Goal: Task Accomplishment & Management: Use online tool/utility

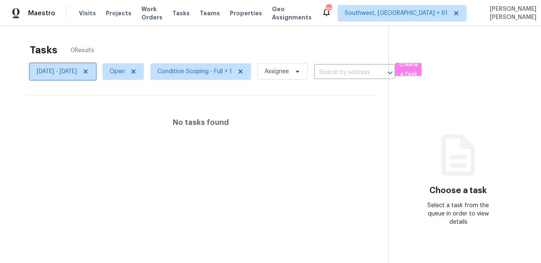
click at [88, 71] on icon at bounding box center [86, 71] width 4 height 4
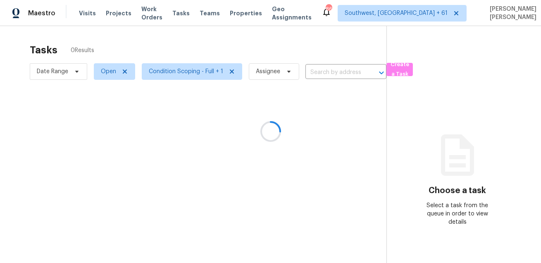
click at [174, 49] on div at bounding box center [270, 131] width 541 height 263
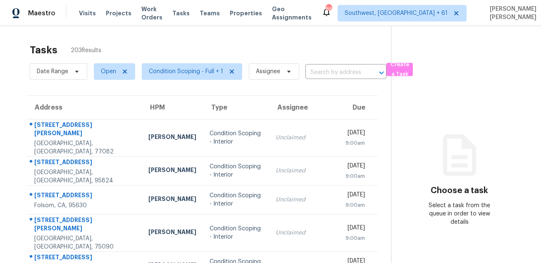
click at [167, 42] on div "Tasks 203 Results" at bounding box center [210, 49] width 361 height 21
click at [67, 76] on span "Date Range" at bounding box center [58, 71] width 57 height 17
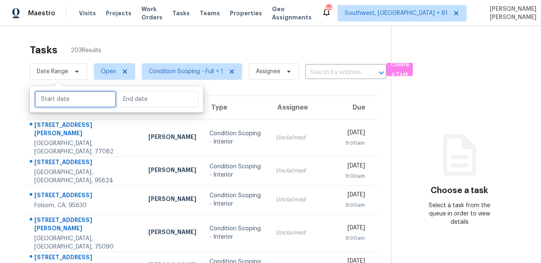
select select "7"
select select "2025"
select select "8"
select select "2025"
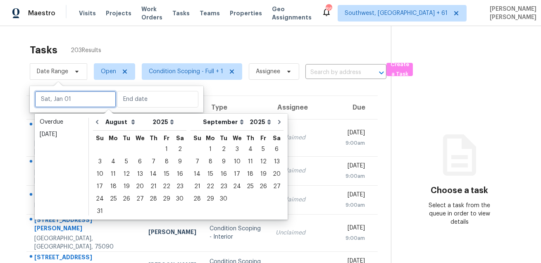
click at [74, 99] on input "text" at bounding box center [75, 99] width 81 height 17
click at [113, 199] on div "25" at bounding box center [113, 199] width 13 height 12
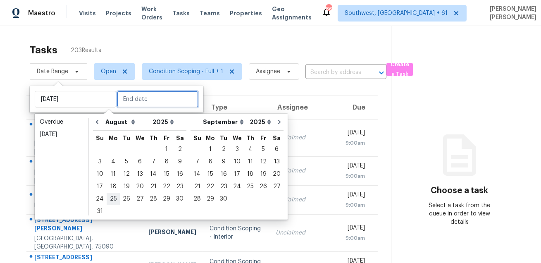
type input "Mon, Aug 25"
click at [113, 199] on div "25" at bounding box center [113, 199] width 13 height 12
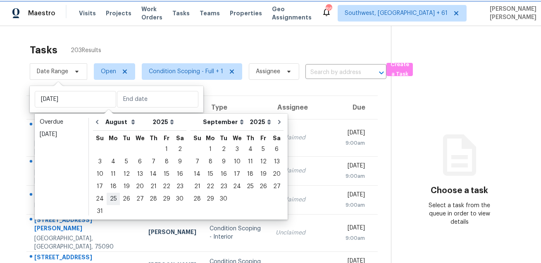
type input "Mon, Aug 25"
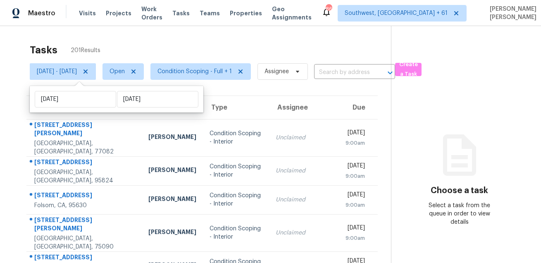
click at [176, 52] on div "Tasks 201 Results" at bounding box center [210, 49] width 361 height 21
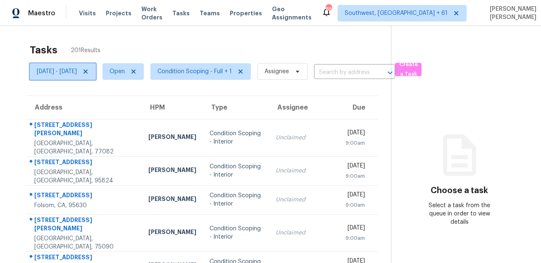
click at [88, 72] on icon at bounding box center [86, 71] width 4 height 4
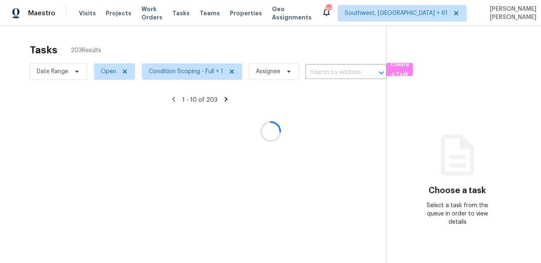
click at [148, 34] on div at bounding box center [270, 131] width 541 height 263
click at [69, 74] on div at bounding box center [270, 131] width 541 height 263
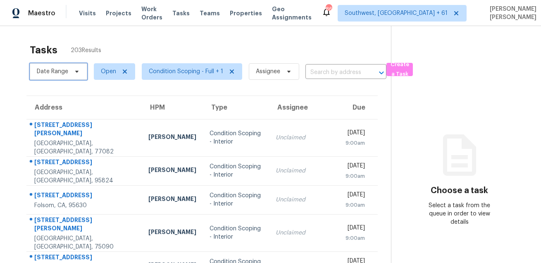
click at [72, 74] on span at bounding box center [75, 71] width 9 height 7
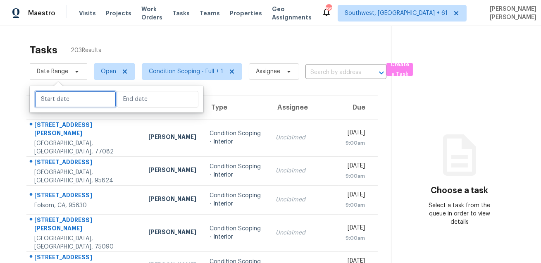
select select "7"
select select "2025"
select select "8"
select select "2025"
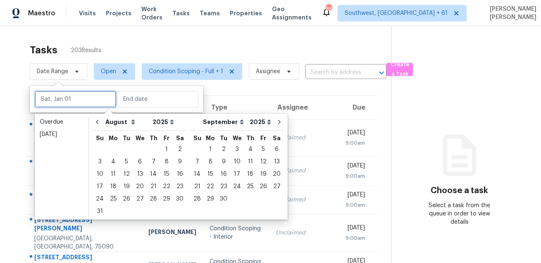
click at [75, 94] on input "text" at bounding box center [75, 99] width 81 height 17
click at [120, 199] on div "26" at bounding box center [126, 199] width 13 height 12
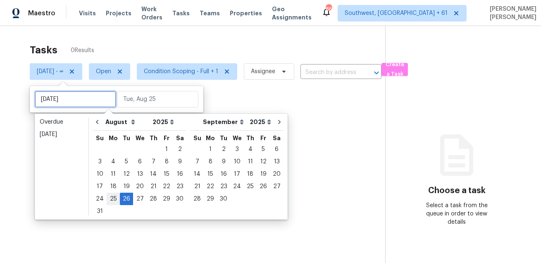
type input "Mon, Aug 25"
type input "Tue, Aug 26"
click at [112, 198] on div "25" at bounding box center [113, 199] width 13 height 12
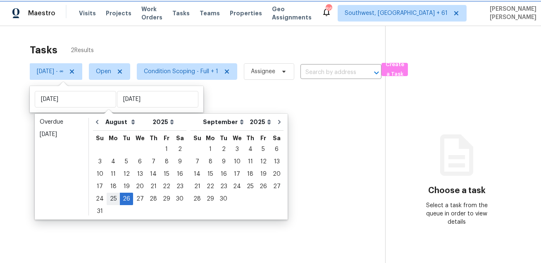
type input "Mon, Aug 25"
type input "Tue, Aug 26"
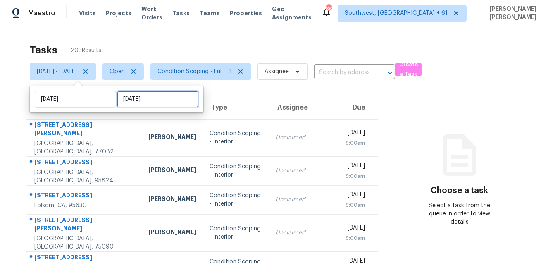
select select "7"
select select "2025"
select select "8"
select select "2025"
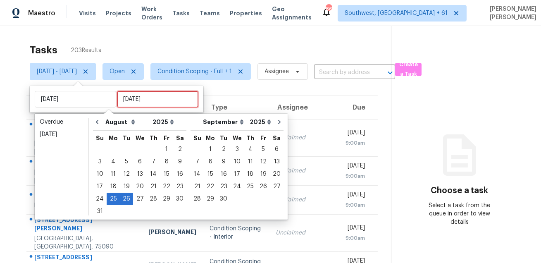
click at [125, 99] on input "Tue, Aug 26" at bounding box center [157, 99] width 81 height 17
type input "Mon, Aug 18"
type input "Mon, Aug 25"
click at [111, 196] on div "25" at bounding box center [113, 199] width 13 height 12
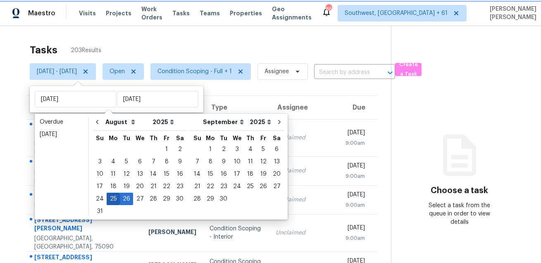
type input "Mon, Aug 25"
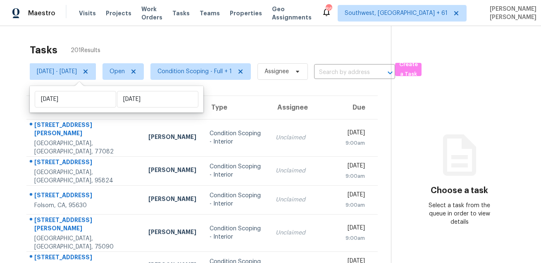
click at [206, 46] on div "Tasks 201 Results" at bounding box center [210, 49] width 361 height 21
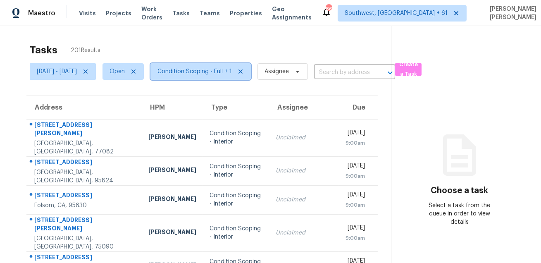
click at [207, 68] on span "Condition Scoping - Full + 1" at bounding box center [195, 71] width 74 height 8
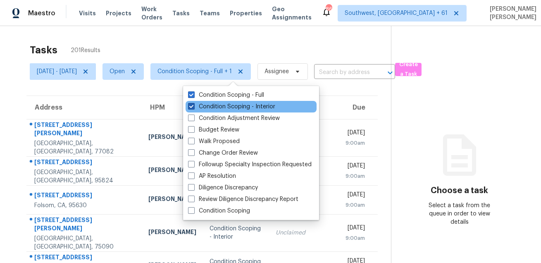
click at [212, 109] on label "Condition Scoping - Interior" at bounding box center [231, 107] width 87 height 8
click at [193, 108] on input "Condition Scoping - Interior" at bounding box center [190, 105] width 5 height 5
checkbox input "false"
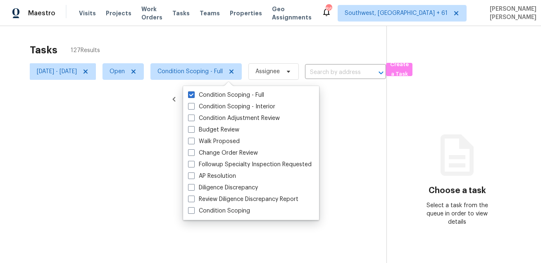
click at [235, 50] on div at bounding box center [270, 131] width 541 height 263
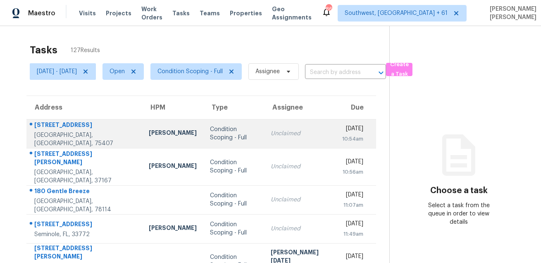
click at [69, 131] on div "11312 County Road 899" at bounding box center [84, 126] width 101 height 10
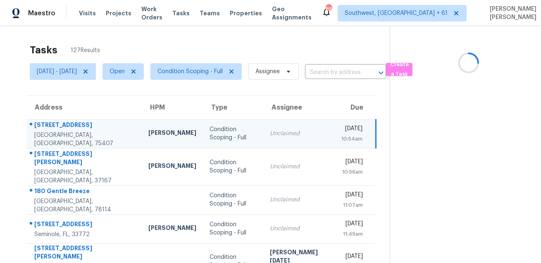
click at [69, 131] on div "11312 County Road 899" at bounding box center [84, 126] width 101 height 10
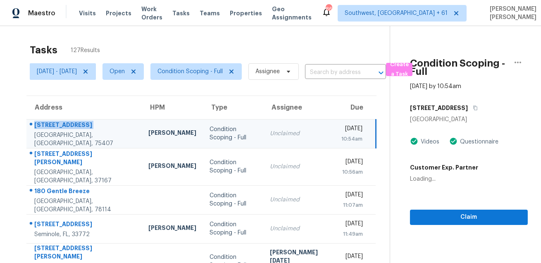
copy div "11312 County Road 899"
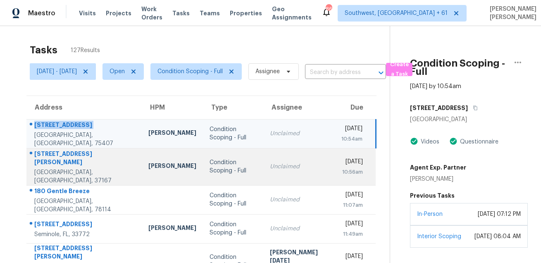
click at [51, 153] on div at bounding box center [81, 154] width 108 height 11
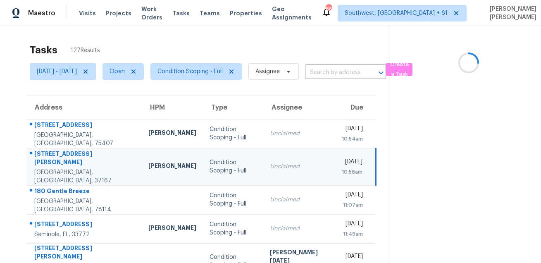
click at [51, 153] on div at bounding box center [81, 154] width 109 height 11
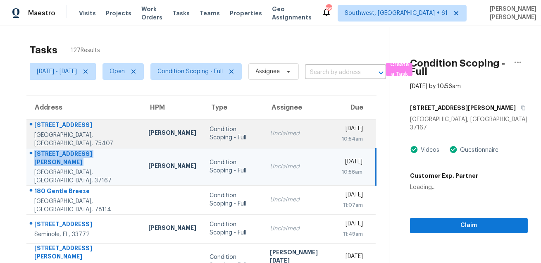
click at [64, 131] on div "11312 County Road 899" at bounding box center [84, 126] width 101 height 10
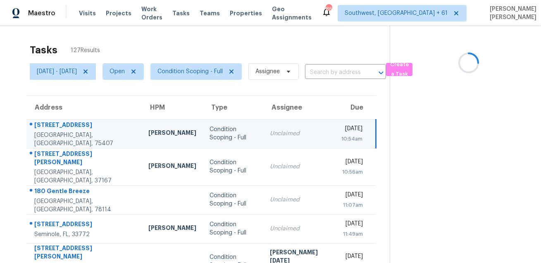
click at [64, 131] on div "11312 County Road 899" at bounding box center [84, 126] width 101 height 10
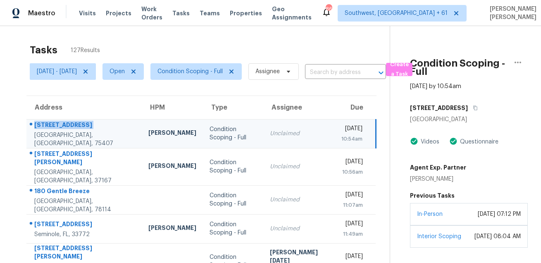
copy div "11312 County Road 899"
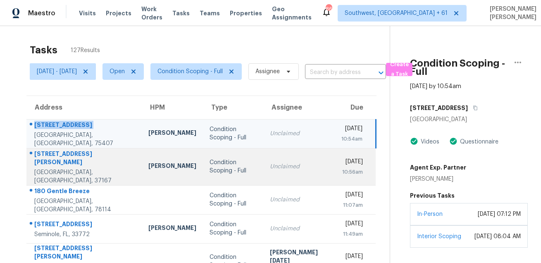
click at [57, 157] on div "111 Brandon Trl" at bounding box center [84, 159] width 101 height 19
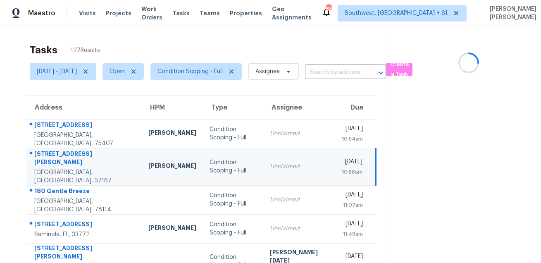
click at [57, 157] on div "111 Brandon Trl" at bounding box center [84, 159] width 101 height 19
copy div "111 Brandon Trl"
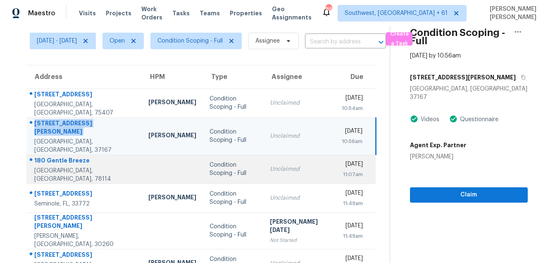
scroll to position [50, 0]
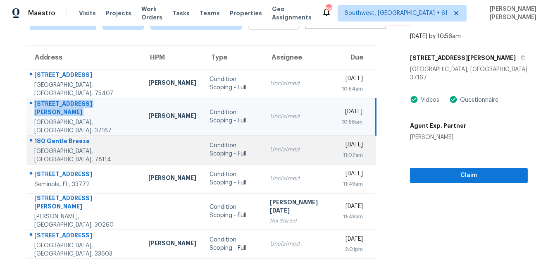
click at [64, 135] on td "180 Gentle Breeze Floresville, TX, 78114" at bounding box center [84, 149] width 116 height 29
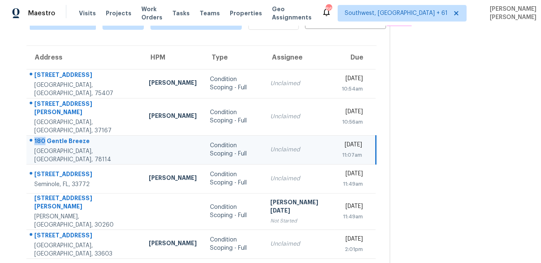
click at [64, 135] on td "180 Gentle Breeze Floresville, TX, 78114" at bounding box center [84, 149] width 116 height 29
copy div "180 Gentle Breeze"
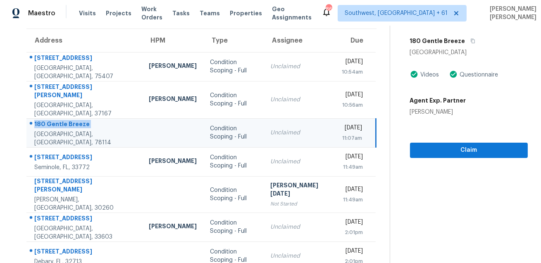
scroll to position [79, 0]
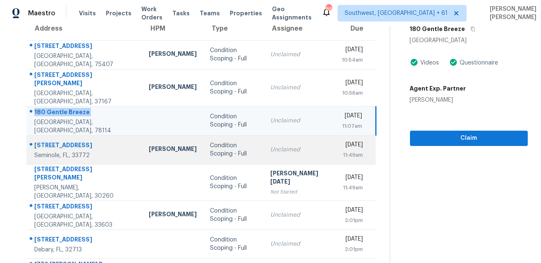
click at [56, 141] on div "10574 Pineapple Rd" at bounding box center [84, 146] width 101 height 10
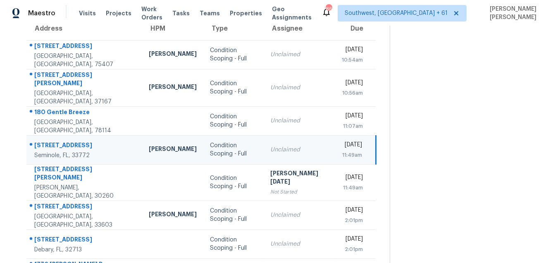
click at [56, 141] on div "10574 Pineapple Rd" at bounding box center [84, 146] width 101 height 10
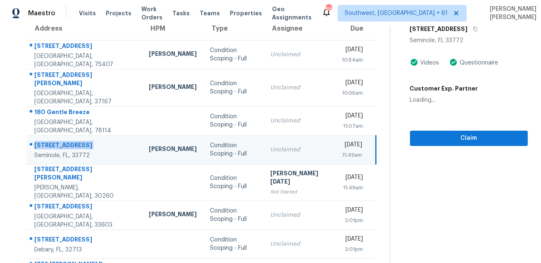
copy div "10574 Pineapple Rd"
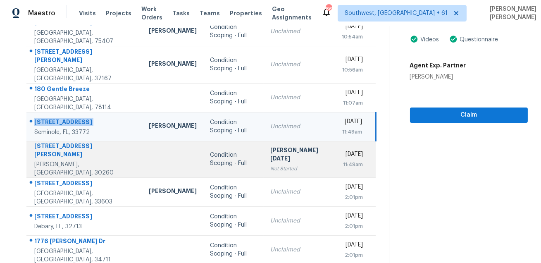
scroll to position [122, 0]
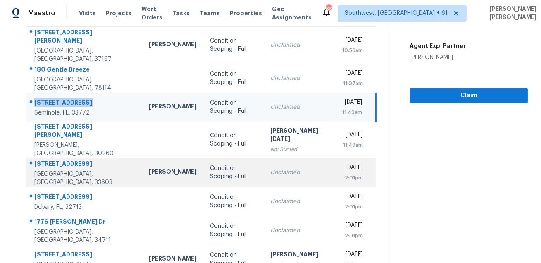
click at [63, 160] on div "409 W North Bay St" at bounding box center [84, 165] width 101 height 10
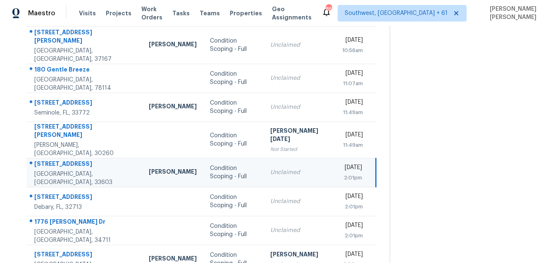
click at [63, 160] on div "409 W North Bay St" at bounding box center [84, 165] width 101 height 10
copy div "409 W North Bay St"
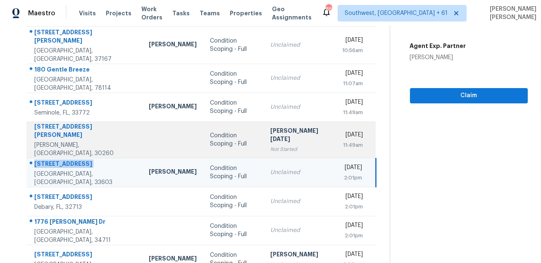
scroll to position [167, 0]
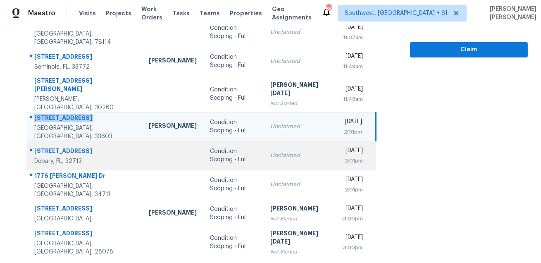
click at [68, 146] on div at bounding box center [81, 151] width 109 height 11
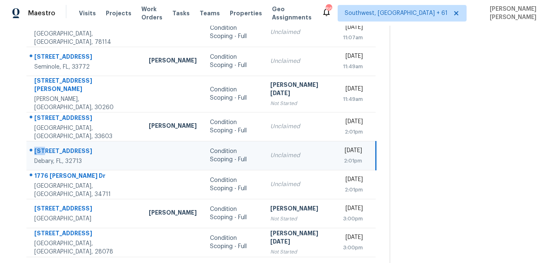
click at [68, 146] on div at bounding box center [81, 151] width 109 height 11
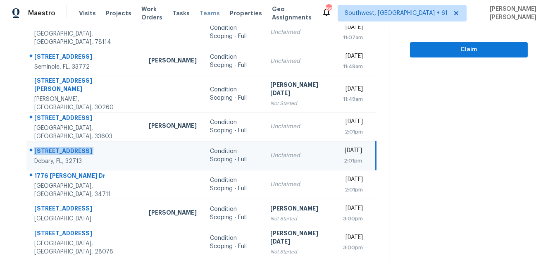
copy div "727 Porter Rye Ave"
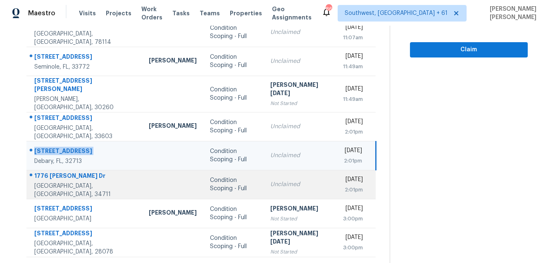
click at [58, 171] on div at bounding box center [81, 176] width 109 height 11
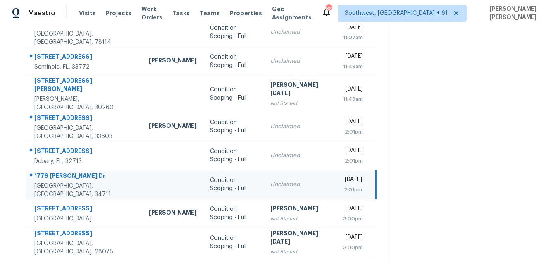
click at [58, 171] on div at bounding box center [81, 176] width 109 height 11
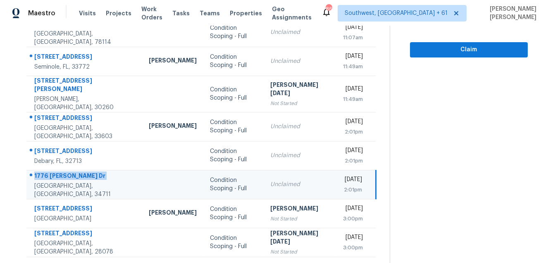
copy div "1776 Bella Lago Dr"
click at [229, 263] on icon at bounding box center [226, 267] width 7 height 7
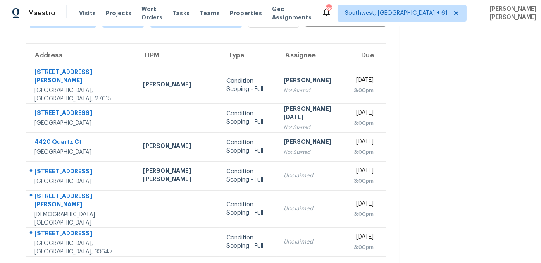
scroll to position [68, 0]
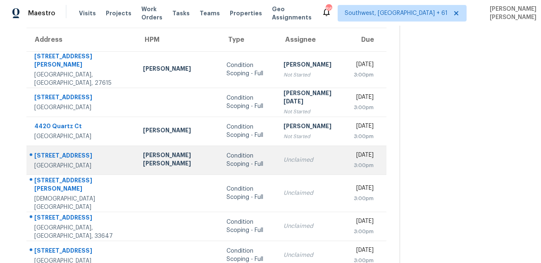
click at [71, 151] on div "2937 Thorncrest Dr" at bounding box center [81, 156] width 95 height 10
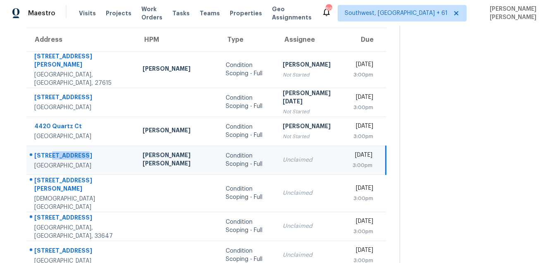
click at [71, 151] on div "2937 Thorncrest Dr" at bounding box center [81, 156] width 95 height 10
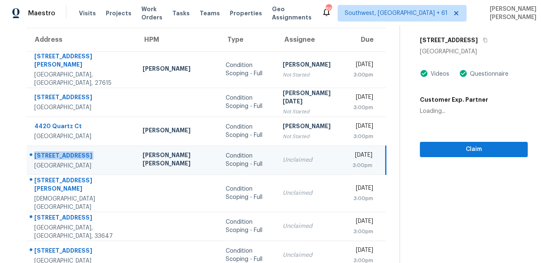
copy div "2937 Thorncrest Dr"
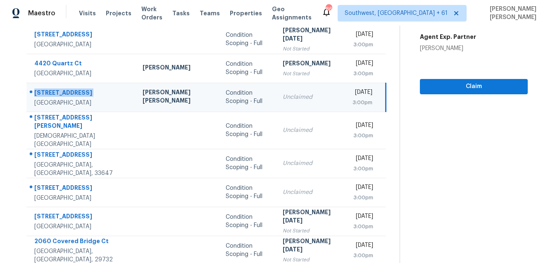
scroll to position [136, 0]
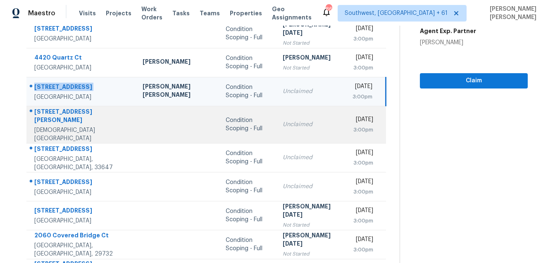
click at [42, 107] on div at bounding box center [78, 112] width 103 height 11
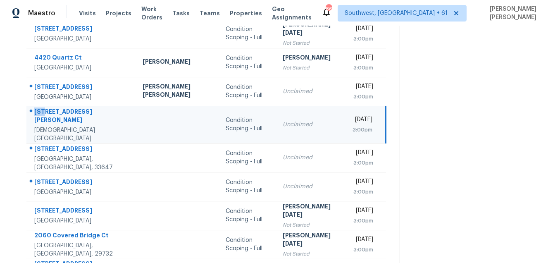
click at [42, 107] on div at bounding box center [78, 112] width 103 height 11
copy div "113 Iverson Pl"
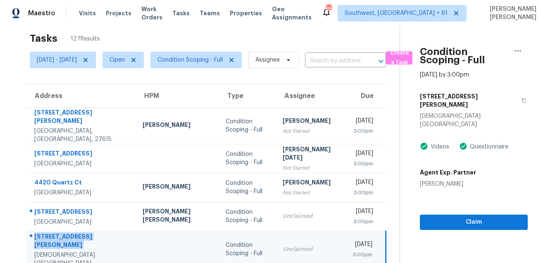
scroll to position [4, 0]
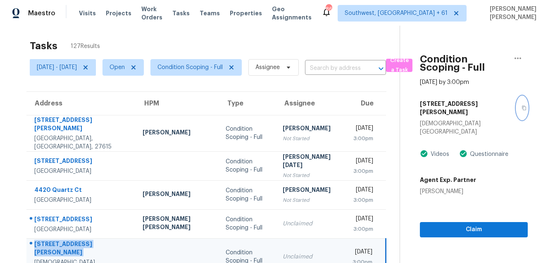
click at [522, 105] on icon "button" at bounding box center [524, 107] width 5 height 5
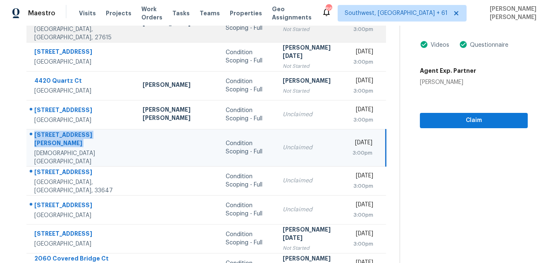
scroll to position [167, 0]
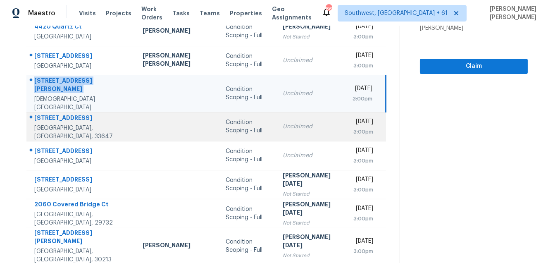
click at [86, 112] on td "9334 Hampshire Park Dr Tampa, FL, 33647" at bounding box center [81, 126] width 110 height 29
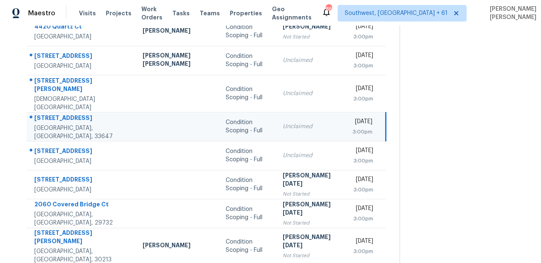
click at [86, 112] on td "9334 Hampshire Park Dr Tampa, FL, 33647" at bounding box center [81, 126] width 110 height 29
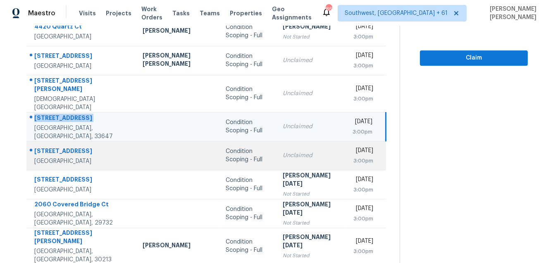
click at [59, 147] on div "6327 2nd Ave S" at bounding box center [81, 152] width 95 height 10
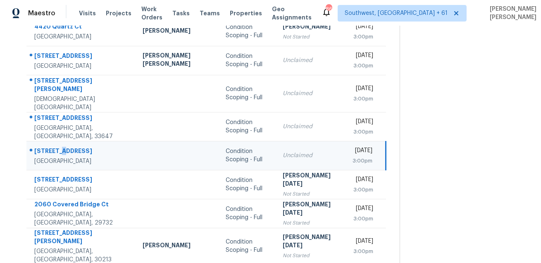
click at [59, 147] on div "6327 2nd Ave S" at bounding box center [81, 152] width 95 height 10
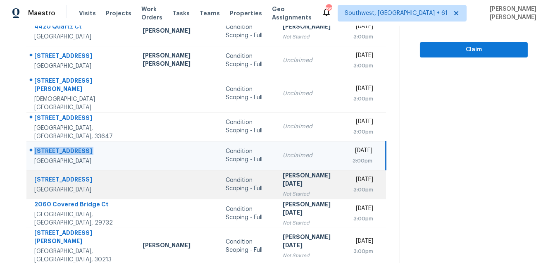
click at [53, 175] on div "3909 Claremorris St" at bounding box center [81, 180] width 95 height 10
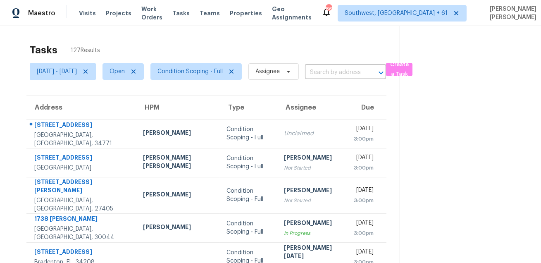
scroll to position [37, 0]
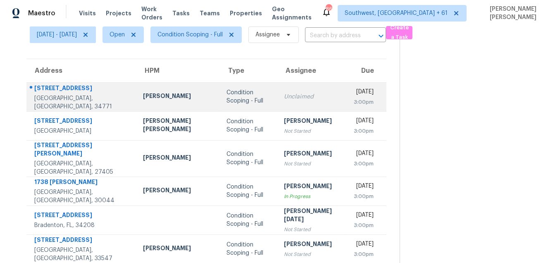
click at [58, 94] on div "2118 Bur Oak Blvd" at bounding box center [81, 89] width 95 height 10
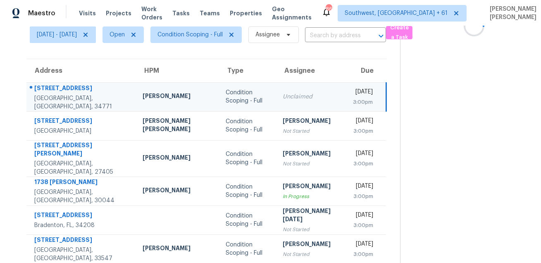
click at [58, 94] on div "2118 Bur Oak Blvd" at bounding box center [81, 89] width 95 height 10
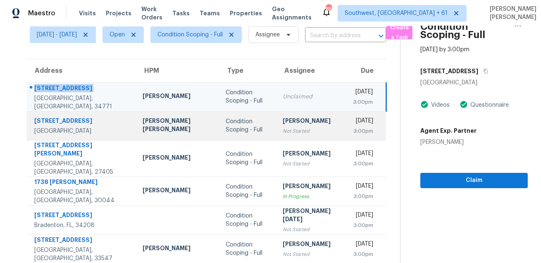
scroll to position [167, 0]
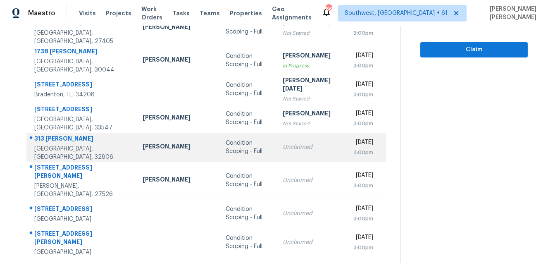
click at [55, 136] on div "313 Richard Pl" at bounding box center [81, 139] width 95 height 10
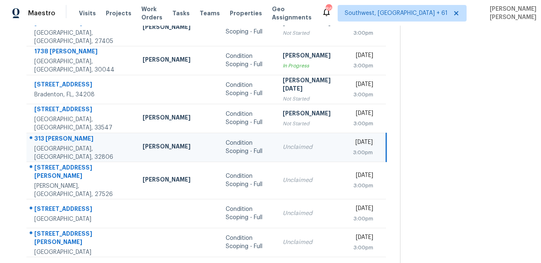
click at [55, 136] on div "313 Richard Pl" at bounding box center [81, 139] width 95 height 10
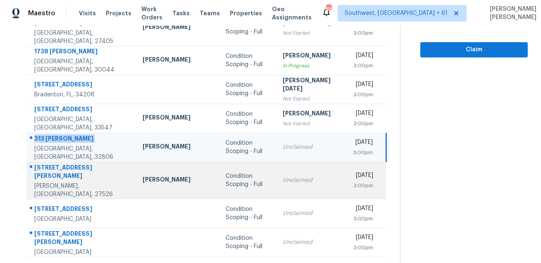
click at [56, 163] on div "425 Pine Burr St" at bounding box center [81, 172] width 95 height 19
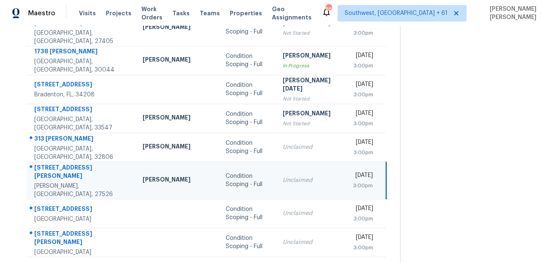
click at [56, 163] on div "425 Pine Burr St" at bounding box center [81, 172] width 95 height 19
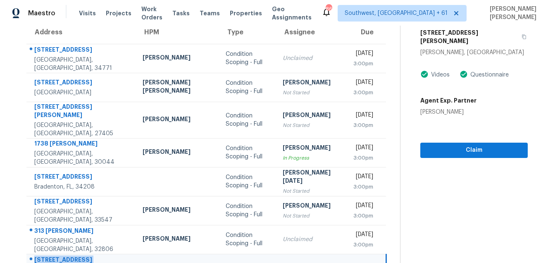
scroll to position [33, 0]
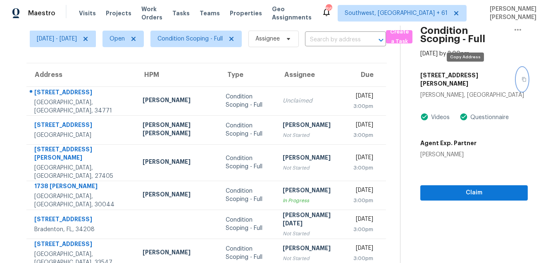
click at [522, 77] on icon "button" at bounding box center [524, 79] width 5 height 5
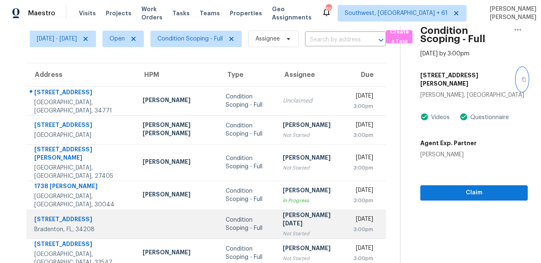
scroll to position [167, 0]
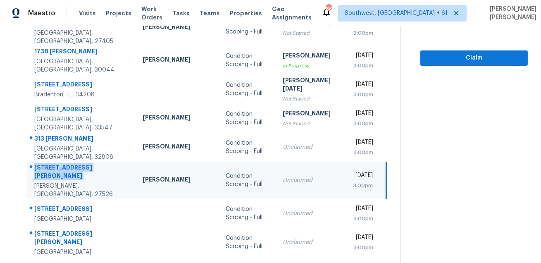
click at [46, 183] on td "425 Pine Burr St Fuquay Varina, NC, 27526" at bounding box center [81, 180] width 110 height 37
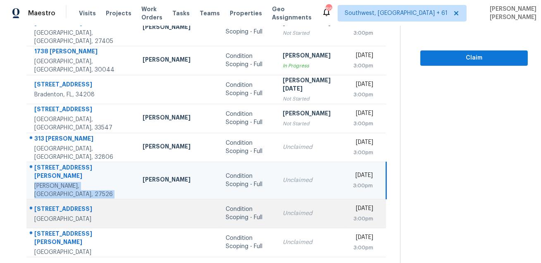
click at [50, 205] on div "824 N Spend A Buck Dr" at bounding box center [81, 210] width 95 height 10
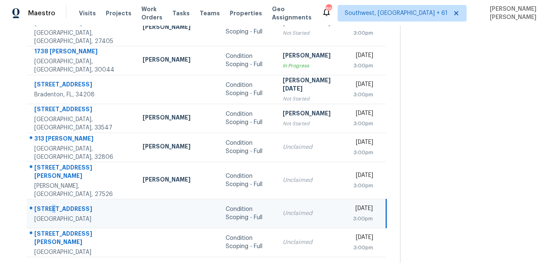
click at [50, 205] on div "824 N Spend A Buck Dr" at bounding box center [81, 210] width 95 height 10
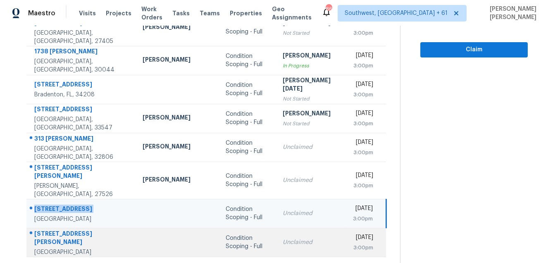
click at [63, 229] on div "305 Cranston Pl" at bounding box center [81, 238] width 95 height 19
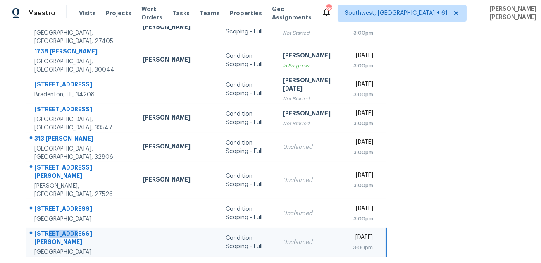
click at [63, 229] on div "305 Cranston Pl" at bounding box center [81, 238] width 95 height 19
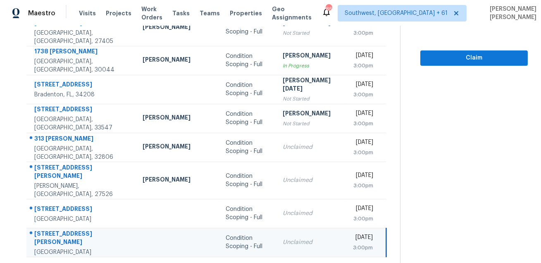
click at [231, 263] on icon at bounding box center [234, 267] width 7 height 7
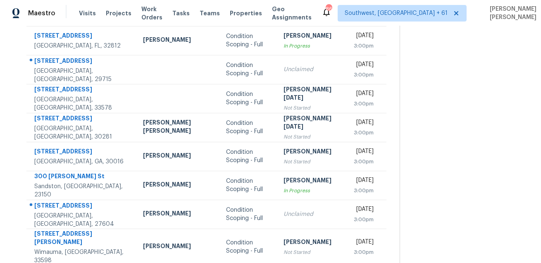
scroll to position [0, 0]
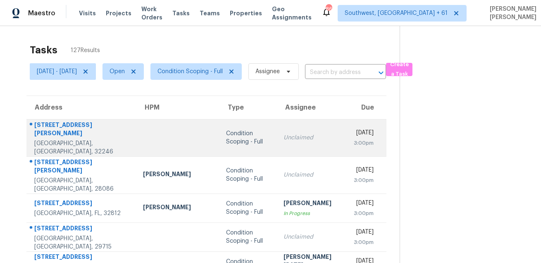
click at [69, 127] on div "11041 Beckley Pl" at bounding box center [81, 130] width 95 height 19
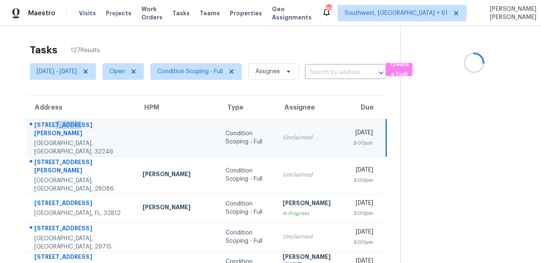
click at [69, 127] on div "11041 Beckley Pl" at bounding box center [81, 130] width 95 height 19
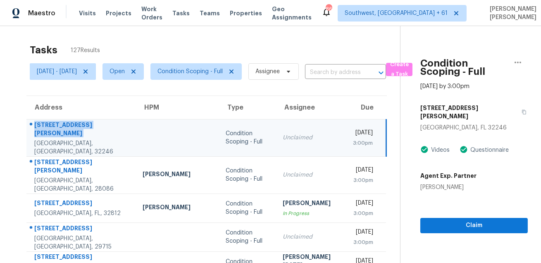
click at [62, 146] on td "11041 Beckley Pl Jacksonville, FL, 32246" at bounding box center [81, 137] width 110 height 37
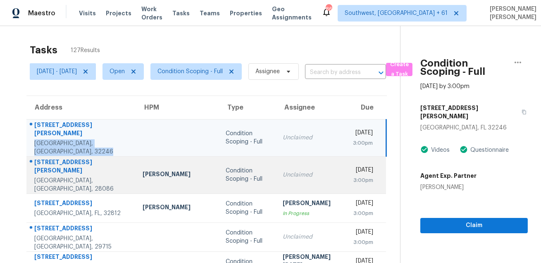
click at [57, 158] on div "107 Connor Ct" at bounding box center [81, 167] width 95 height 19
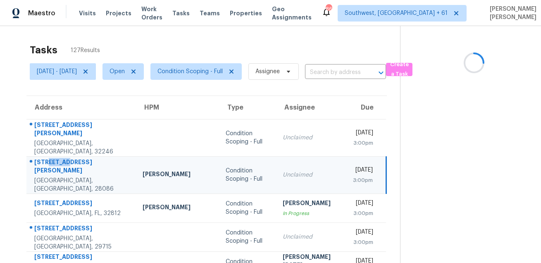
click at [57, 158] on div "107 Connor Ct" at bounding box center [81, 167] width 95 height 19
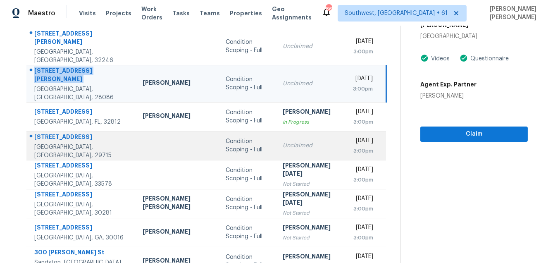
scroll to position [93, 0]
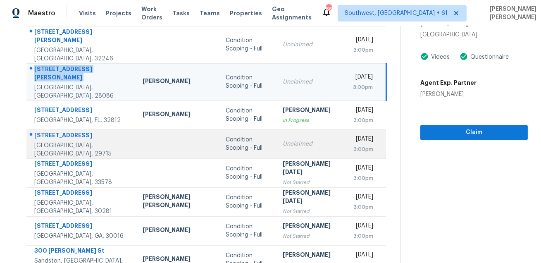
click at [70, 131] on div "1323 Copper Creek Ln" at bounding box center [81, 136] width 95 height 10
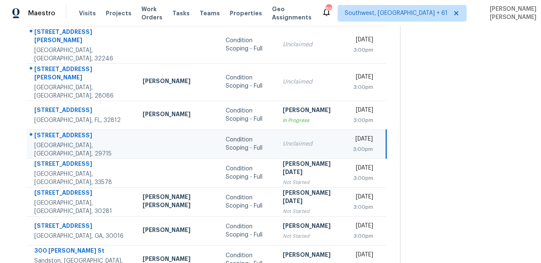
click at [70, 131] on div "1323 Copper Creek Ln" at bounding box center [81, 136] width 95 height 10
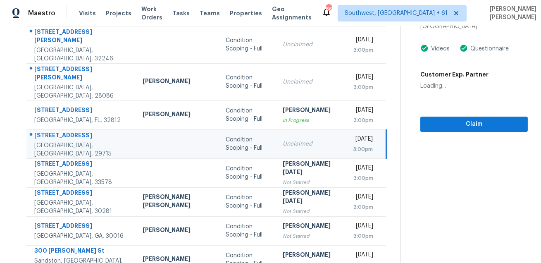
click at [70, 131] on div "1323 Copper Creek Ln" at bounding box center [81, 136] width 95 height 10
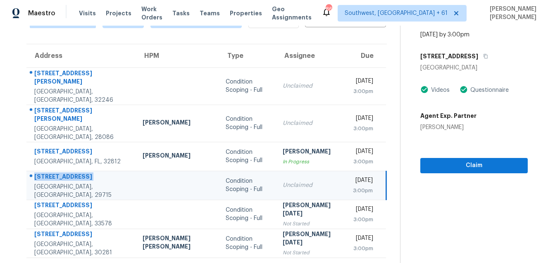
scroll to position [0, 0]
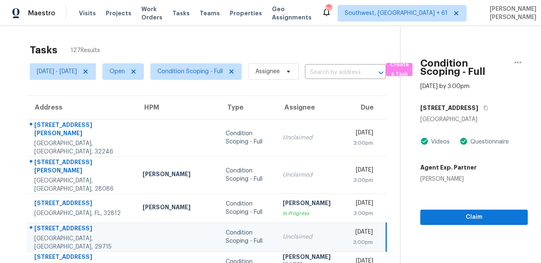
click at [482, 116] on div "Fort Mill, SC 29715" at bounding box center [473, 119] width 107 height 8
click at [482, 111] on button "button" at bounding box center [483, 107] width 11 height 15
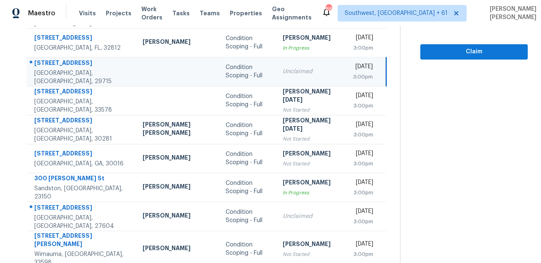
scroll to position [167, 0]
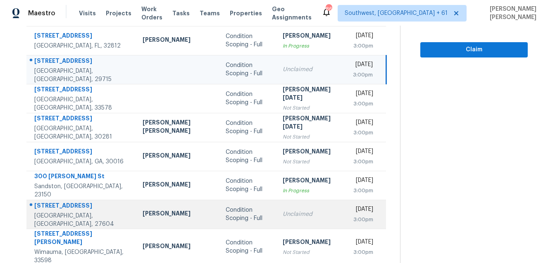
click at [72, 201] on div "4656 Forest Highland Dr" at bounding box center [81, 206] width 95 height 10
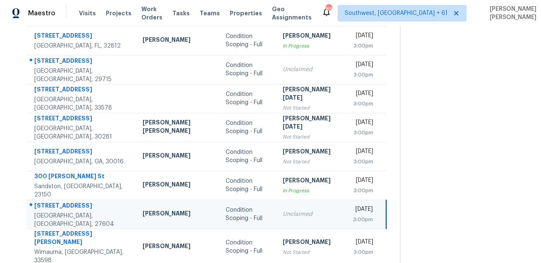
click at [72, 201] on div "4656 Forest Highland Dr" at bounding box center [81, 206] width 95 height 10
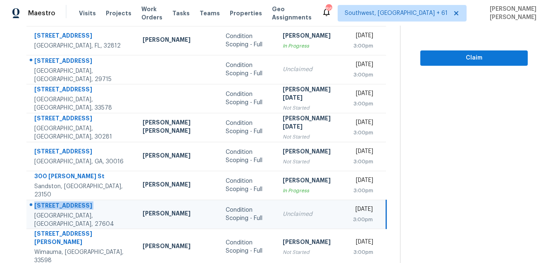
scroll to position [0, 0]
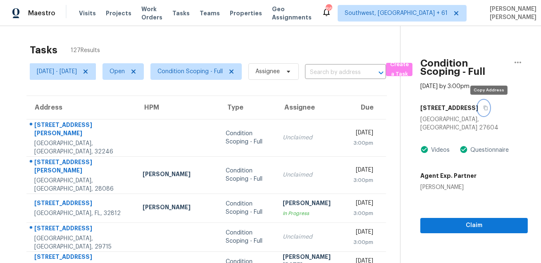
click at [488, 107] on icon "button" at bounding box center [486, 108] width 4 height 5
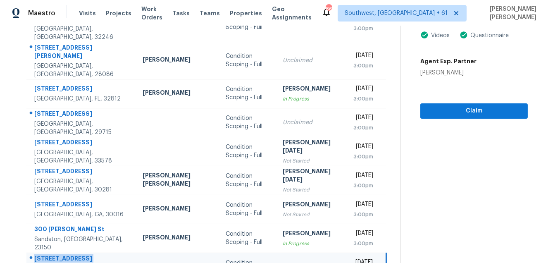
scroll to position [167, 0]
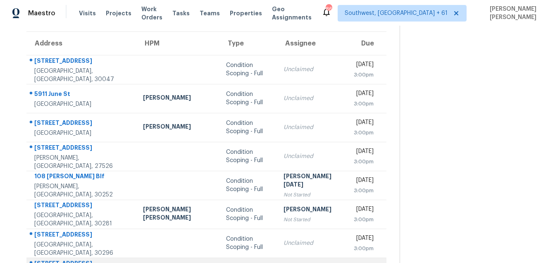
scroll to position [10, 0]
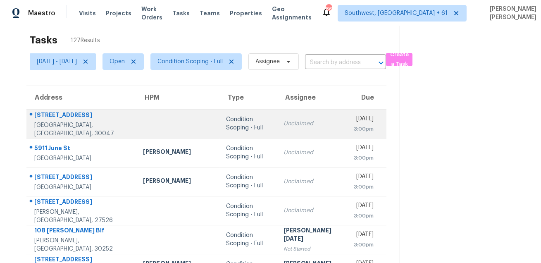
click at [62, 121] on div "551 Marble Springs Rd" at bounding box center [81, 116] width 95 height 10
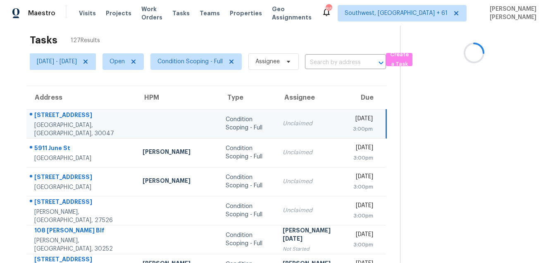
click at [62, 121] on div "551 Marble Springs Rd" at bounding box center [81, 116] width 95 height 10
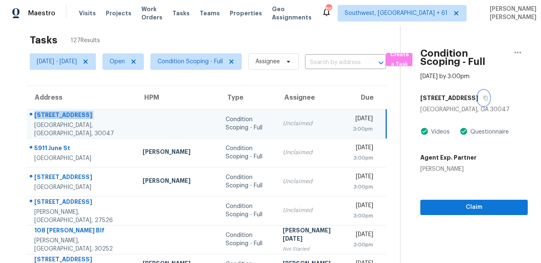
click at [478, 100] on button "button" at bounding box center [483, 98] width 11 height 15
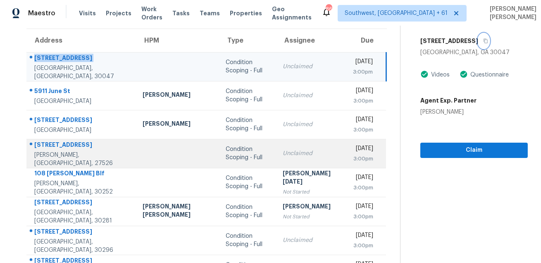
scroll to position [94, 0]
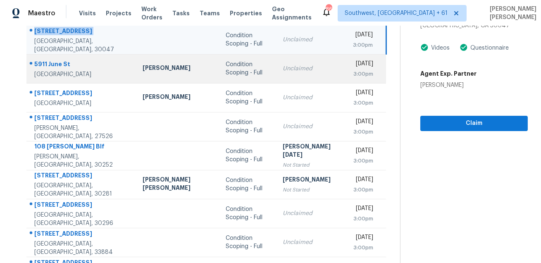
click at [55, 55] on td "5911 June St Lakeland, FL, 33812" at bounding box center [81, 68] width 110 height 29
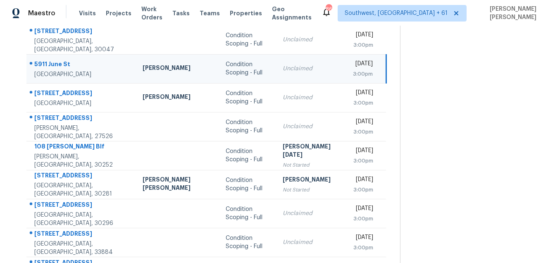
click at [55, 55] on td "5911 June St Lakeland, FL, 33812" at bounding box center [81, 68] width 110 height 29
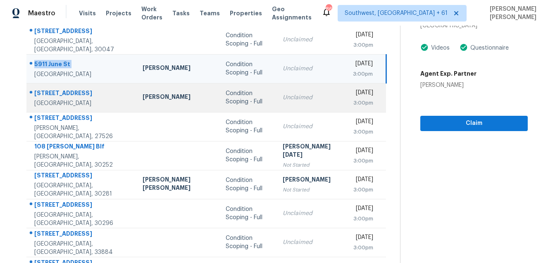
click at [66, 90] on div "12264 103rd St" at bounding box center [81, 94] width 95 height 10
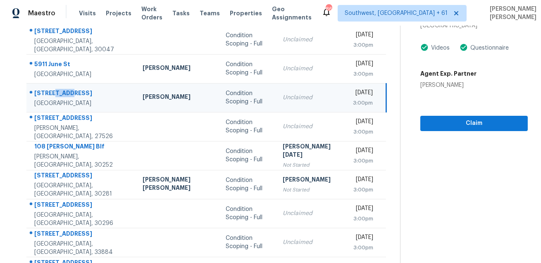
click at [66, 90] on div "12264 103rd St" at bounding box center [81, 94] width 95 height 10
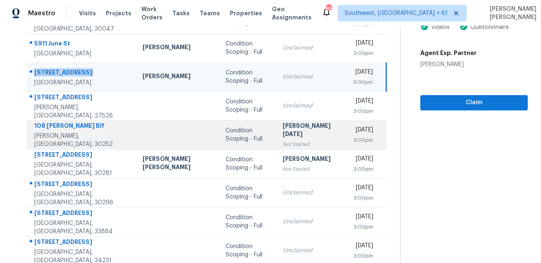
scroll to position [126, 0]
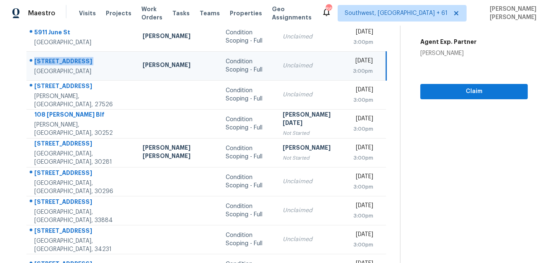
click at [50, 78] on td "12264 103rd St Largo, FL, 33773" at bounding box center [81, 65] width 110 height 29
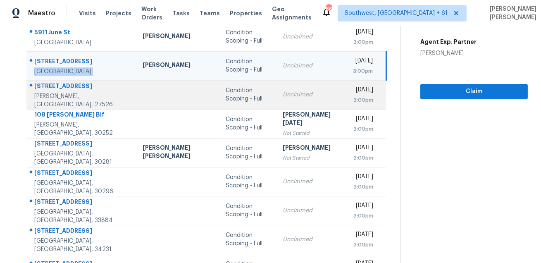
click at [50, 87] on div "2405 Heathland Farm Dr" at bounding box center [81, 87] width 95 height 10
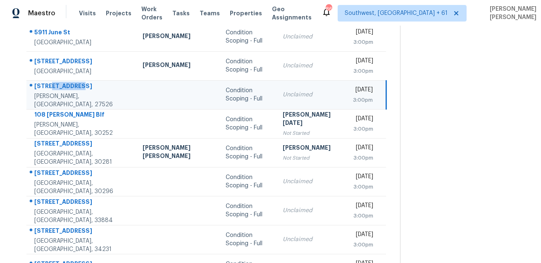
click at [50, 87] on div "2405 Heathland Farm Dr" at bounding box center [81, 87] width 95 height 10
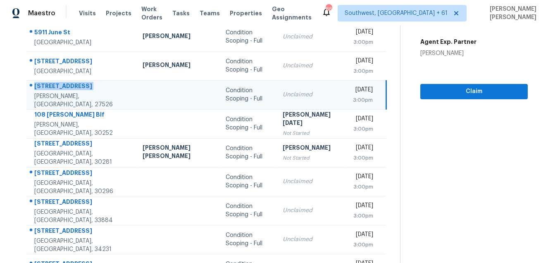
scroll to position [0, 0]
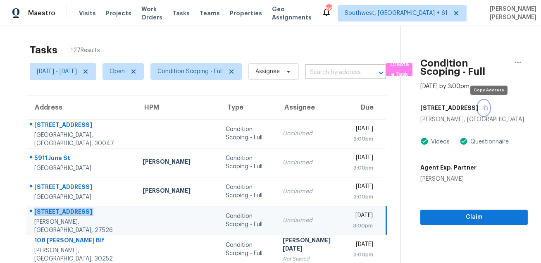
click at [488, 110] on button "button" at bounding box center [483, 107] width 11 height 15
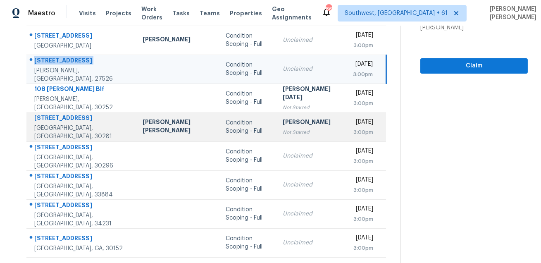
scroll to position [175, 0]
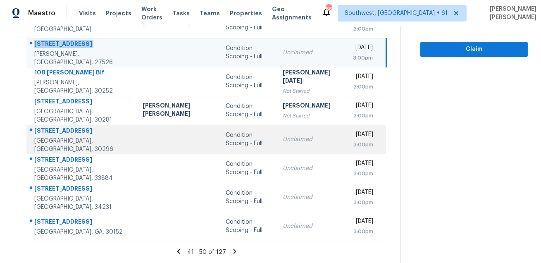
click at [58, 131] on div "6180 Beethoven Cir" at bounding box center [81, 132] width 95 height 10
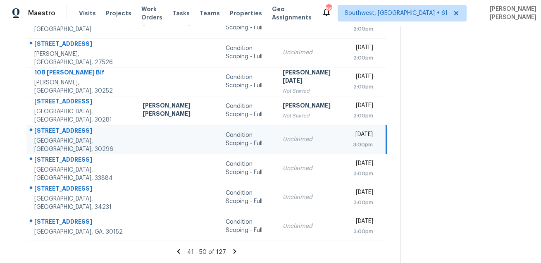
click at [58, 131] on div "6180 Beethoven Cir" at bounding box center [81, 132] width 95 height 10
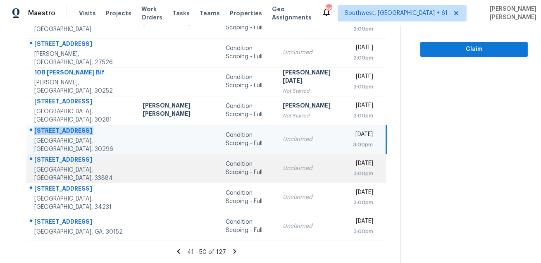
click at [45, 162] on div "151 Okaloosa Dr" at bounding box center [81, 160] width 95 height 10
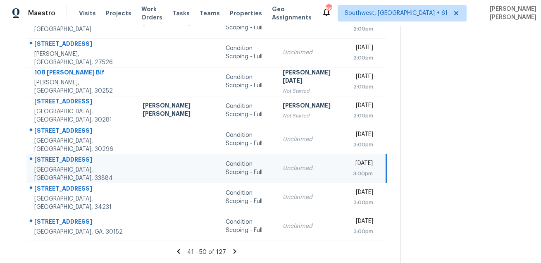
click at [45, 162] on div "151 Okaloosa Dr" at bounding box center [81, 160] width 95 height 10
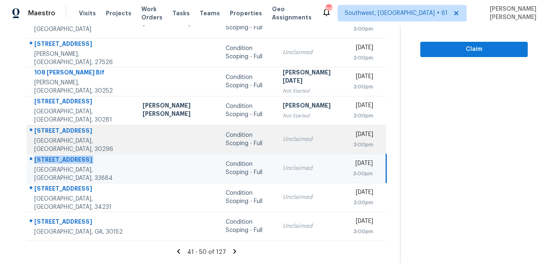
click at [303, 129] on td "Unclaimed" at bounding box center [311, 139] width 70 height 29
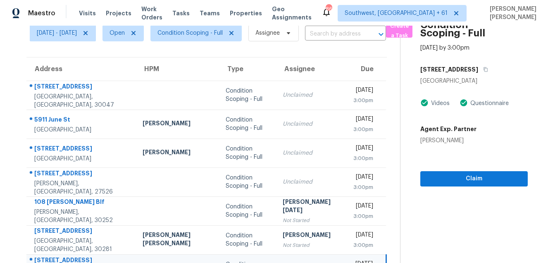
scroll to position [0, 0]
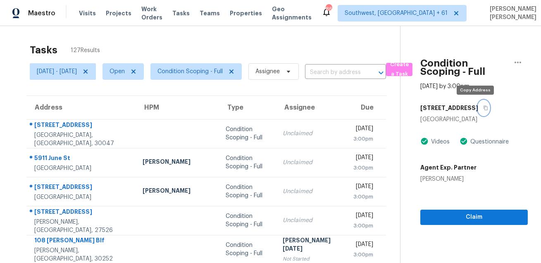
click at [478, 114] on button "button" at bounding box center [483, 107] width 11 height 15
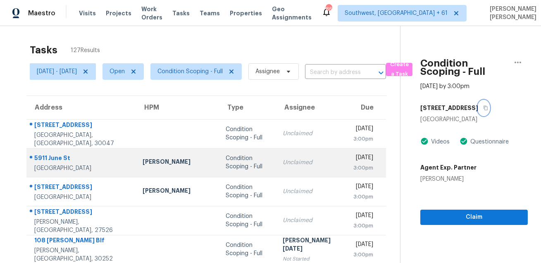
scroll to position [175, 0]
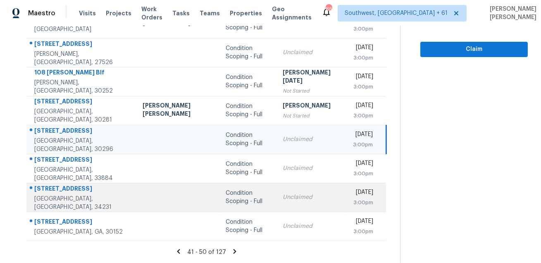
click at [52, 195] on div "5051 Kestral Park Dr" at bounding box center [81, 189] width 95 height 10
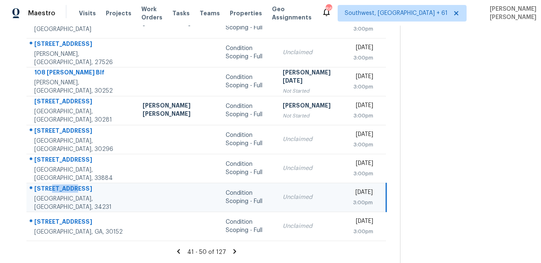
click at [52, 195] on div "5051 Kestral Park Dr" at bounding box center [81, 189] width 95 height 10
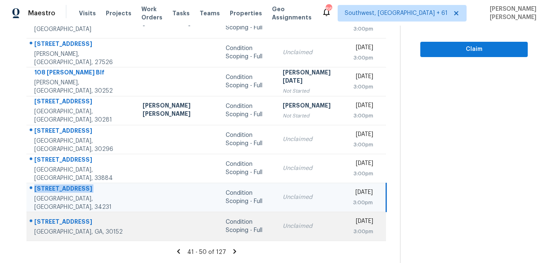
click at [78, 217] on div "4289 W Mill Run NW" at bounding box center [81, 222] width 95 height 10
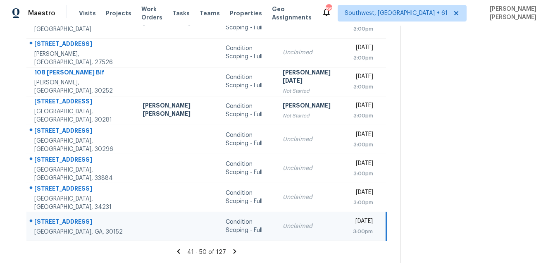
click at [78, 217] on div "4289 W Mill Run NW" at bounding box center [81, 222] width 95 height 10
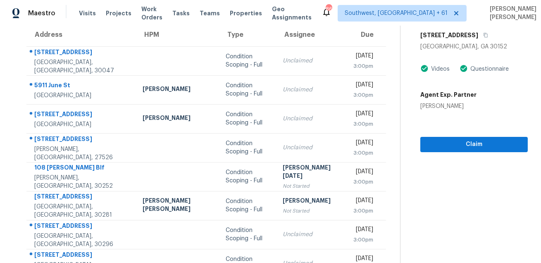
scroll to position [0, 0]
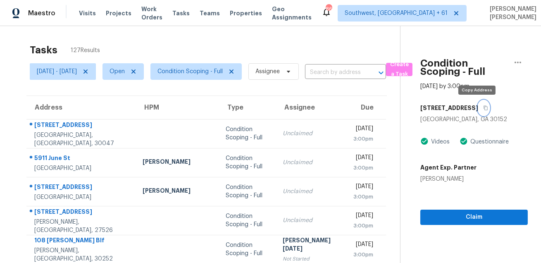
click at [483, 107] on icon "button" at bounding box center [485, 107] width 5 height 5
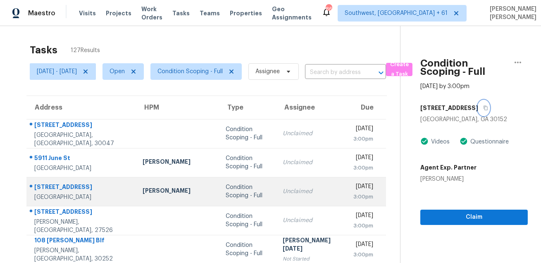
scroll to position [175, 0]
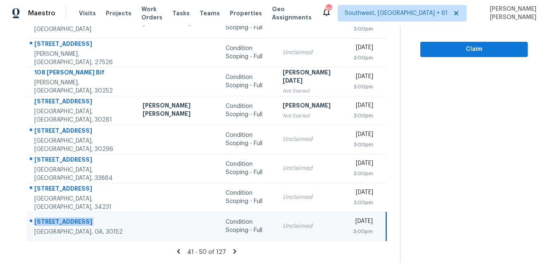
click at [233, 253] on icon at bounding box center [234, 251] width 3 height 5
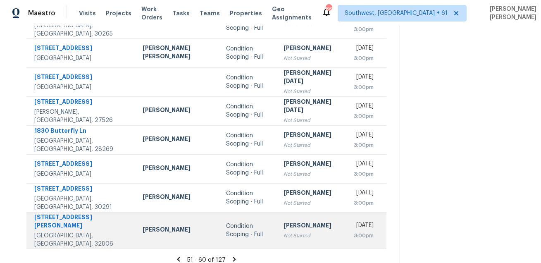
scroll to position [0, 0]
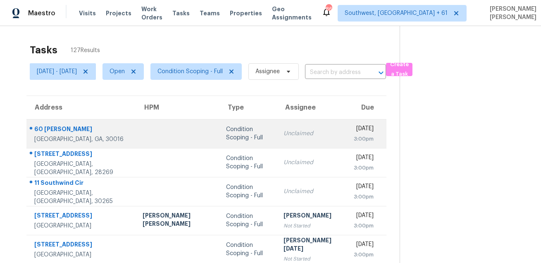
click at [63, 127] on div "60 Hardeman Ln" at bounding box center [81, 130] width 95 height 10
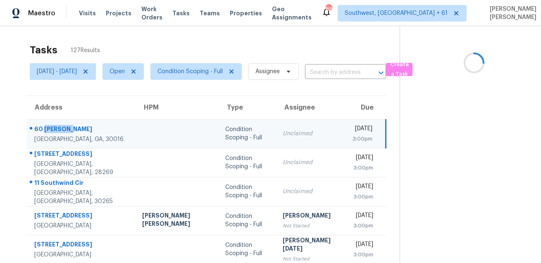
click at [63, 127] on div "60 Hardeman Ln" at bounding box center [81, 130] width 95 height 10
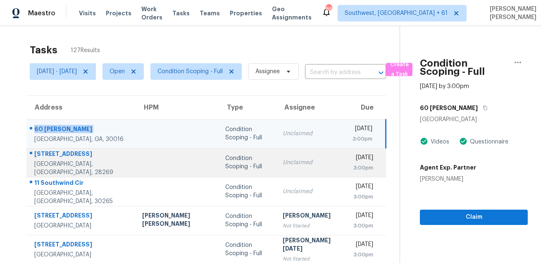
click at [56, 160] on div "3214 Grandeur Rd" at bounding box center [81, 155] width 95 height 10
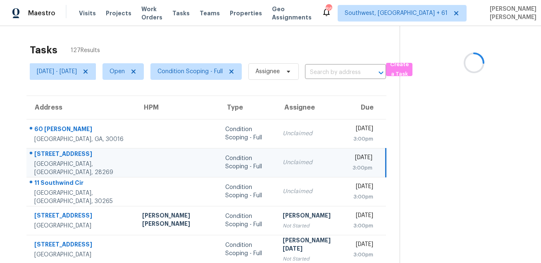
click at [56, 160] on div "3214 Grandeur Rd" at bounding box center [81, 155] width 95 height 10
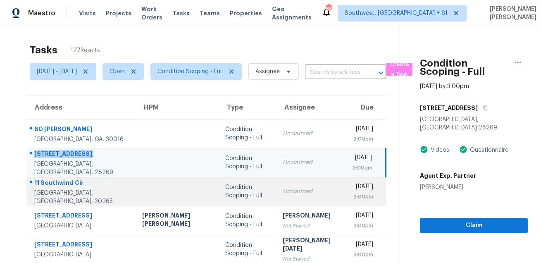
click at [53, 188] on div "11 Southwind Cir" at bounding box center [81, 184] width 95 height 10
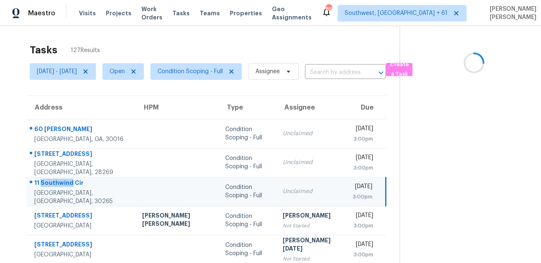
click at [53, 188] on div "11 Southwind Cir" at bounding box center [81, 184] width 95 height 10
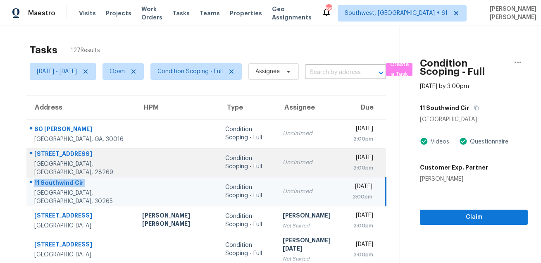
click at [143, 154] on td at bounding box center [177, 162] width 83 height 29
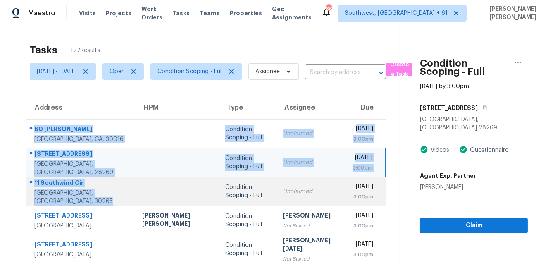
drag, startPoint x: 33, startPoint y: 122, endPoint x: 145, endPoint y: 195, distance: 133.2
click at [145, 195] on tbody "60 Hardeman Ln Covington, GA, 30016 Condition Scoping - Full Unclaimed Mon, Aug…" at bounding box center [206, 267] width 360 height 297
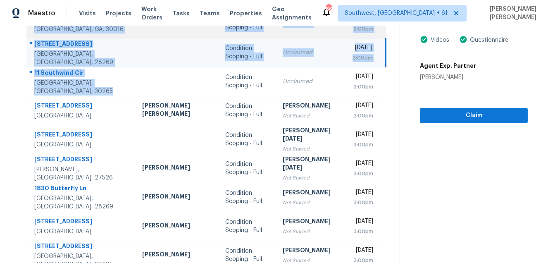
scroll to position [167, 0]
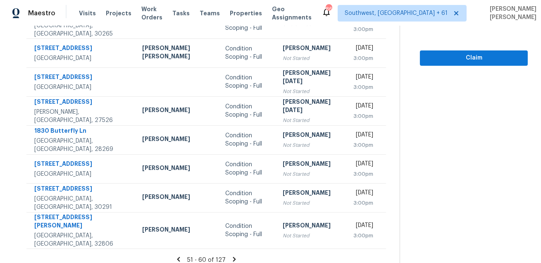
click at [233, 257] on icon at bounding box center [234, 259] width 3 height 5
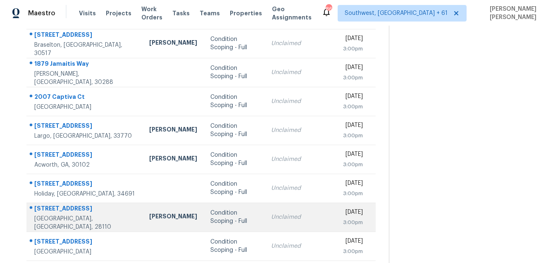
scroll to position [68, 0]
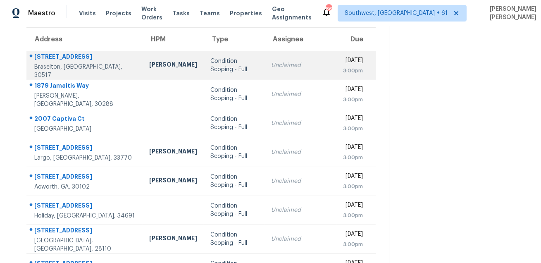
click at [52, 53] on td "5964 Park Bend Ave Braselton, GA, 30517" at bounding box center [84, 65] width 116 height 29
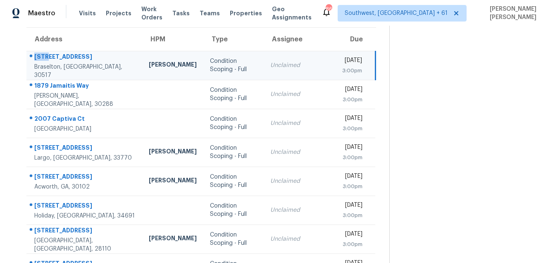
click at [52, 53] on td "5964 Park Bend Ave Braselton, GA, 30517" at bounding box center [84, 65] width 116 height 29
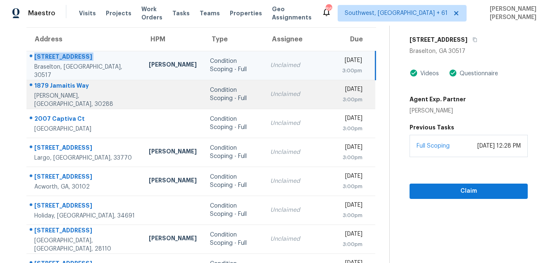
click at [60, 81] on td "1879 Jamaitis Way Conley, GA, 30288" at bounding box center [84, 94] width 116 height 29
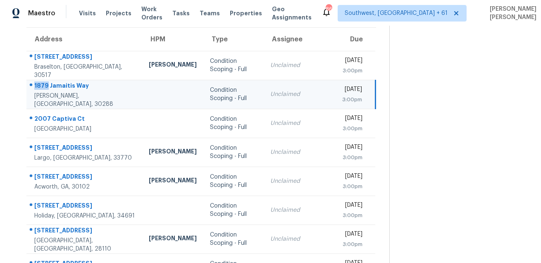
click at [60, 81] on td "1879 Jamaitis Way Conley, GA, 30288" at bounding box center [84, 94] width 116 height 29
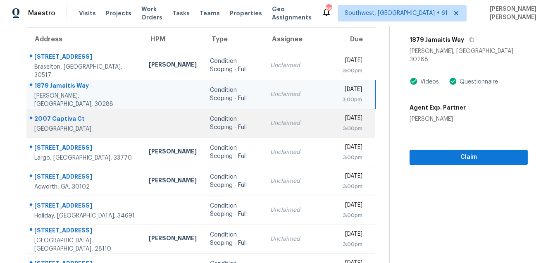
click at [55, 118] on div "2007 Captiva Ct" at bounding box center [84, 120] width 101 height 10
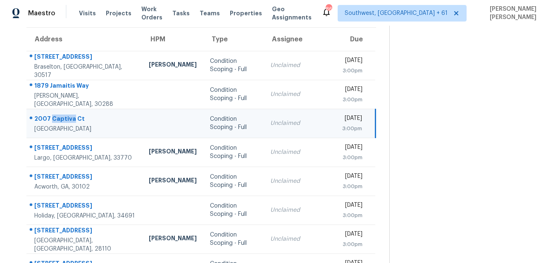
click at [55, 118] on div "2007 Captiva Ct" at bounding box center [84, 120] width 101 height 10
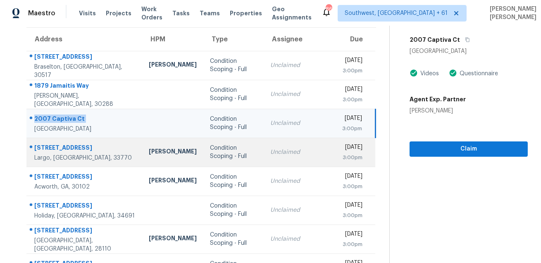
click at [68, 143] on div "215 Valencia Blvd Apt 308" at bounding box center [84, 148] width 101 height 10
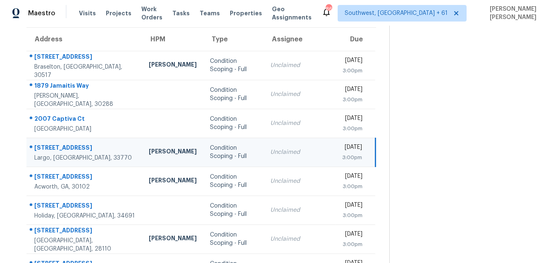
click at [68, 143] on div "215 Valencia Blvd Apt 308" at bounding box center [84, 148] width 101 height 10
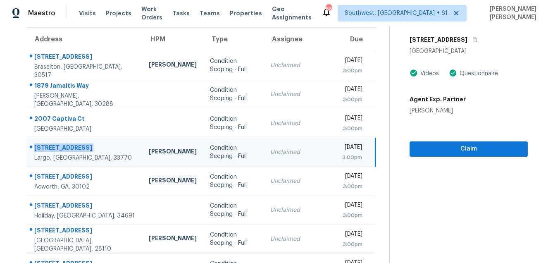
scroll to position [0, 0]
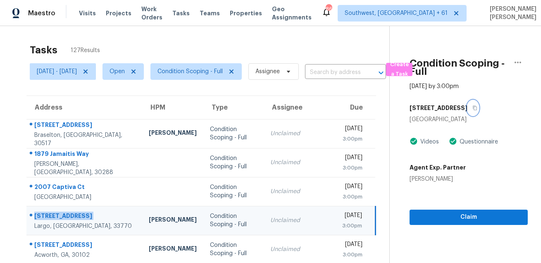
click at [468, 103] on button "button" at bounding box center [473, 107] width 11 height 15
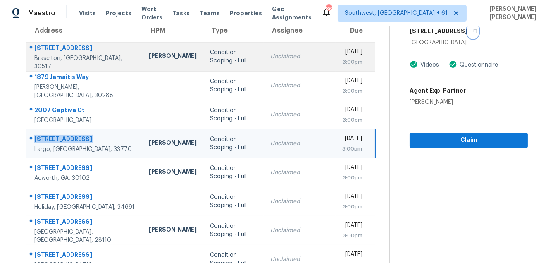
scroll to position [167, 0]
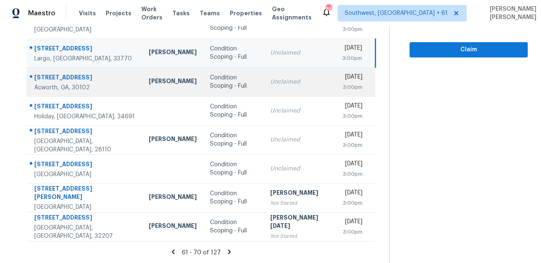
click at [79, 80] on div "1046 Summer Hill Ct NW" at bounding box center [84, 78] width 101 height 10
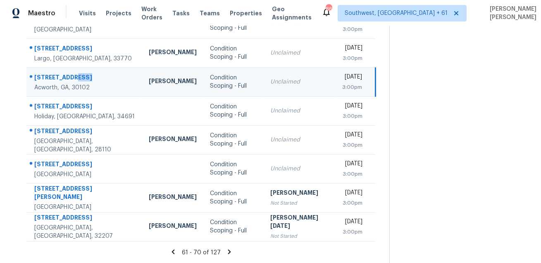
click at [79, 80] on div "1046 Summer Hill Ct NW" at bounding box center [84, 78] width 101 height 10
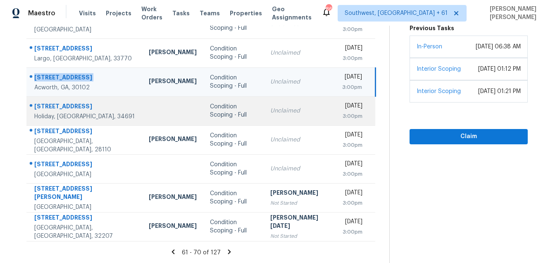
click at [33, 106] on div at bounding box center [81, 106] width 109 height 11
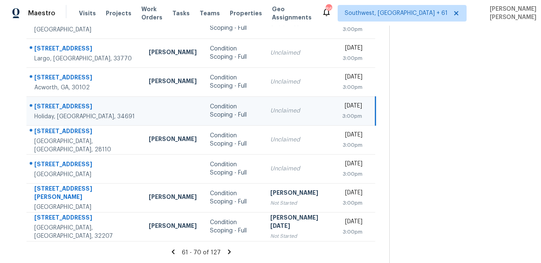
click at [33, 106] on div at bounding box center [81, 106] width 109 height 11
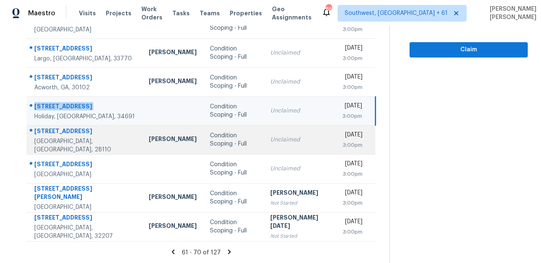
click at [66, 126] on td "506 Lindsborg Trl Monroe, NC, 28110" at bounding box center [84, 139] width 116 height 29
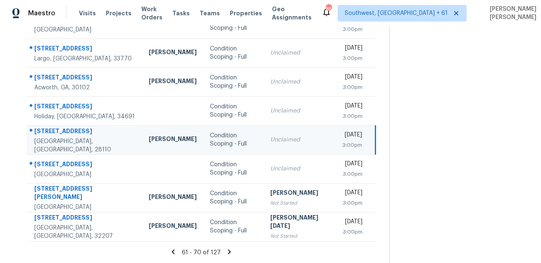
click at [66, 126] on td "506 Lindsborg Trl Monroe, NC, 28110" at bounding box center [84, 139] width 116 height 29
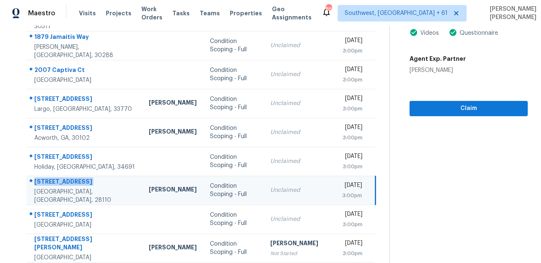
scroll to position [46, 0]
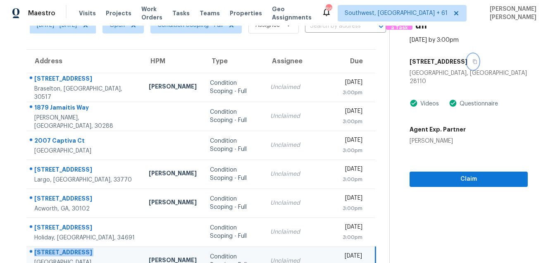
click at [473, 60] on icon "button" at bounding box center [475, 62] width 4 height 5
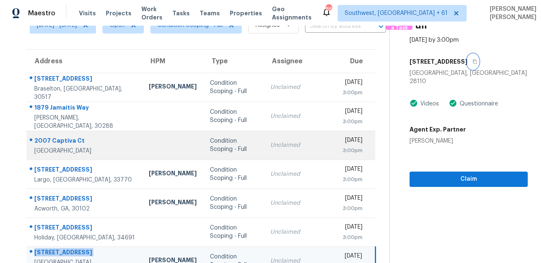
scroll to position [167, 0]
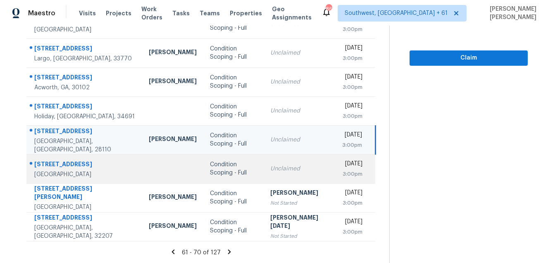
click at [53, 163] on div "660 Linley St" at bounding box center [84, 165] width 101 height 10
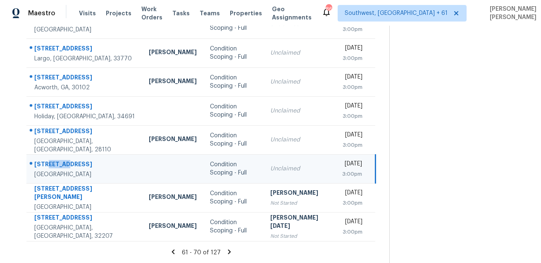
click at [53, 163] on div "660 Linley St" at bounding box center [84, 165] width 101 height 10
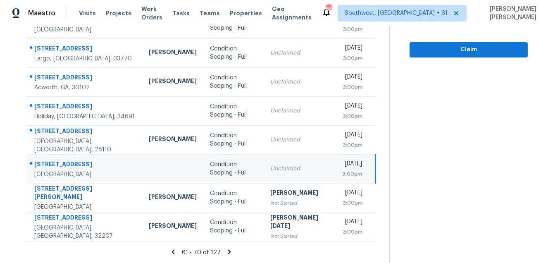
click at [230, 251] on icon at bounding box center [229, 251] width 3 height 5
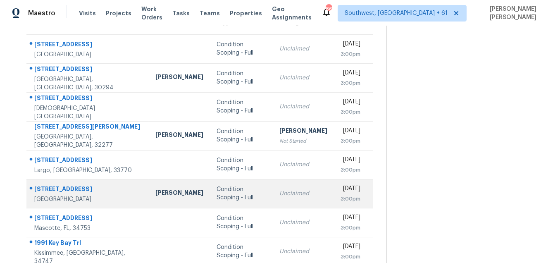
scroll to position [0, 0]
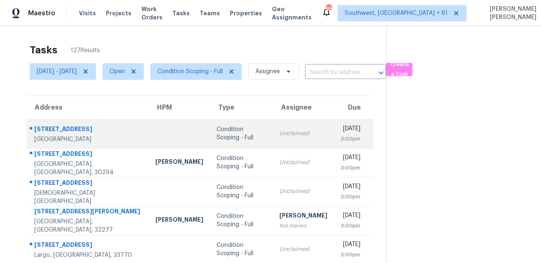
click at [74, 129] on div "5596 Elderberry Ln" at bounding box center [88, 130] width 108 height 10
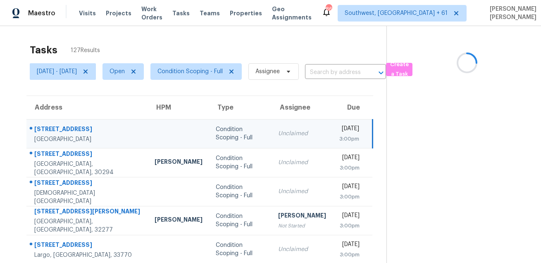
click at [74, 129] on div "5596 Elderberry Ln" at bounding box center [87, 130] width 107 height 10
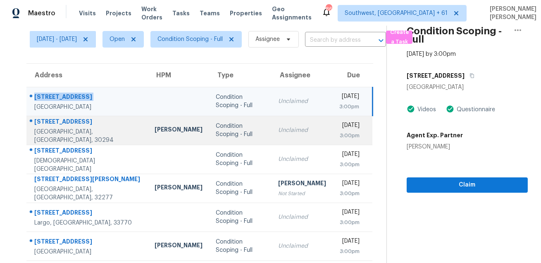
scroll to position [42, 0]
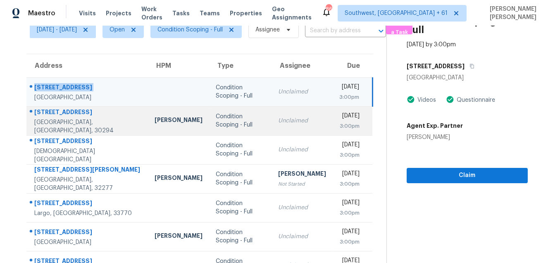
click at [69, 115] on div "3700 River Lake Shr" at bounding box center [87, 113] width 107 height 10
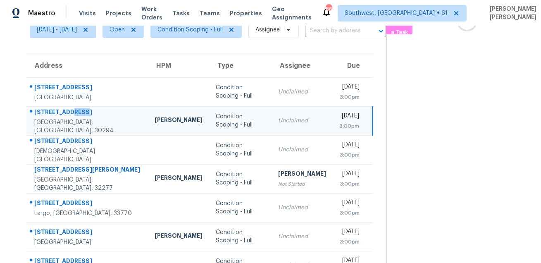
click at [69, 115] on div "3700 River Lake Shr" at bounding box center [87, 113] width 107 height 10
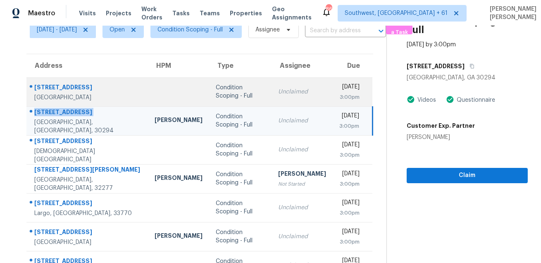
click at [339, 84] on div "Mon, Aug 25th 2025" at bounding box center [349, 88] width 21 height 10
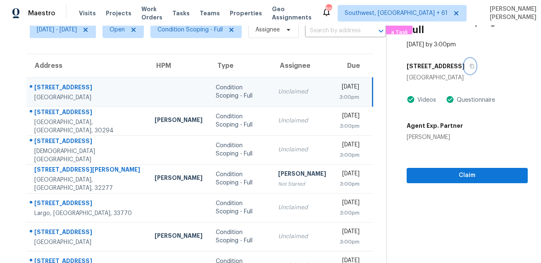
click at [474, 64] on icon "button" at bounding box center [472, 66] width 4 height 5
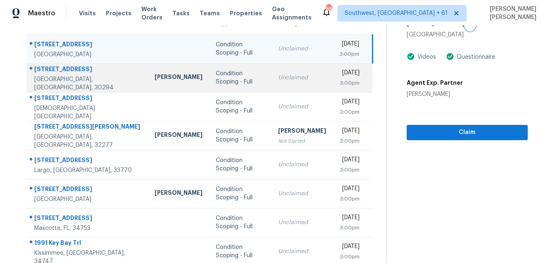
scroll to position [115, 0]
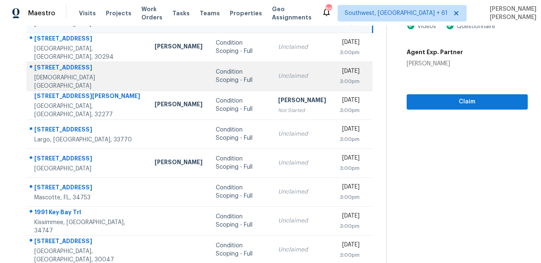
click at [56, 74] on div "221 Pleasant Way" at bounding box center [87, 68] width 107 height 10
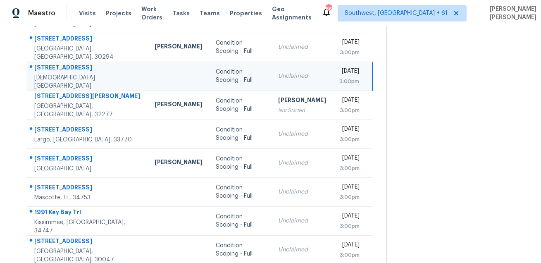
click at [56, 74] on div "221 Pleasant Way" at bounding box center [87, 68] width 107 height 10
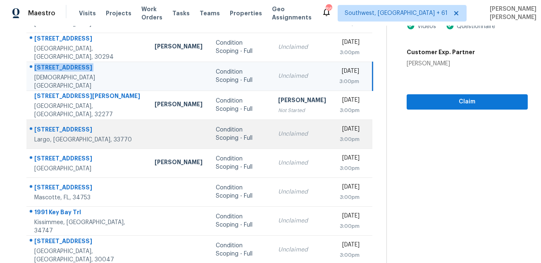
scroll to position [116, 0]
click at [47, 130] on div "215 Valencia Blvd" at bounding box center [87, 130] width 107 height 10
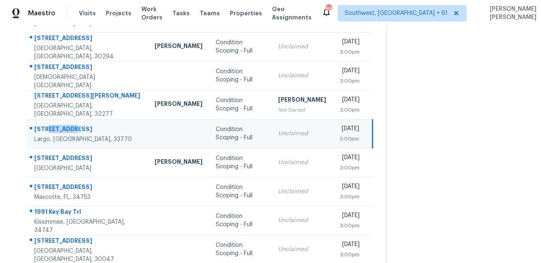
click at [47, 130] on div "215 Valencia Blvd" at bounding box center [87, 130] width 107 height 10
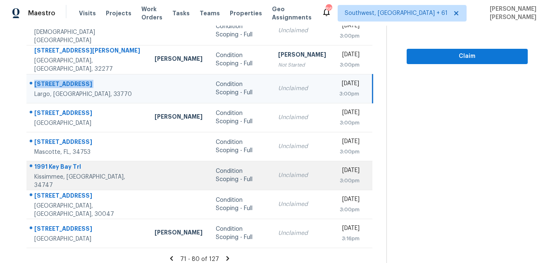
scroll to position [167, 0]
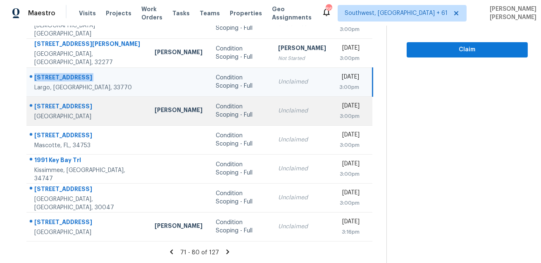
click at [67, 105] on div "2314 Wavetree Ln NW" at bounding box center [87, 107] width 107 height 10
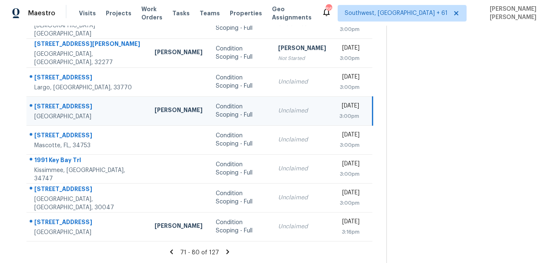
click at [67, 105] on div "2314 Wavetree Ln NW" at bounding box center [87, 107] width 107 height 10
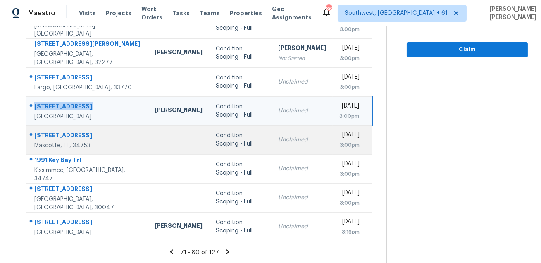
click at [65, 143] on div "Mascotte, FL, 34753" at bounding box center [87, 145] width 107 height 8
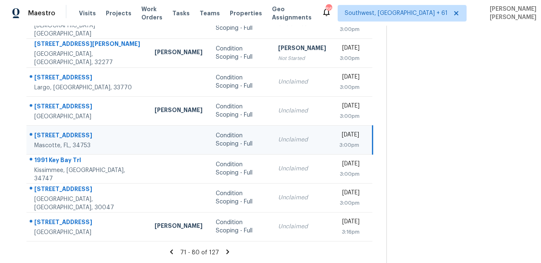
click at [58, 137] on div "1706 Ridgemoor Dr" at bounding box center [87, 136] width 107 height 10
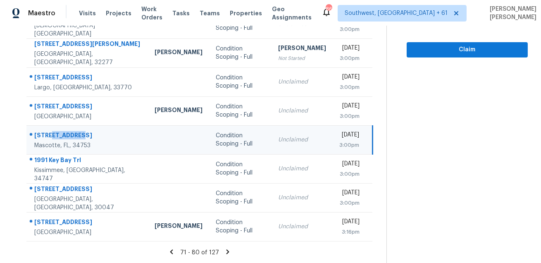
click at [58, 137] on div "1706 Ridgemoor Dr" at bounding box center [87, 136] width 107 height 10
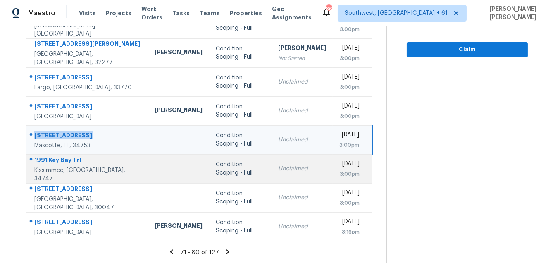
click at [60, 163] on div "1991 Key Bay Trl" at bounding box center [87, 161] width 107 height 10
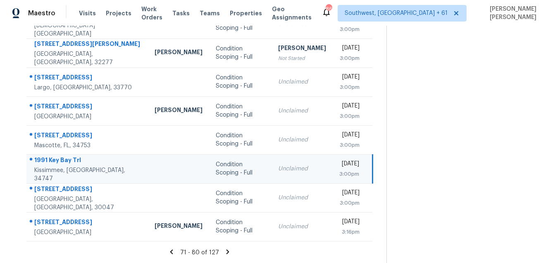
click at [60, 163] on div "1991 Key Bay Trl" at bounding box center [87, 161] width 107 height 10
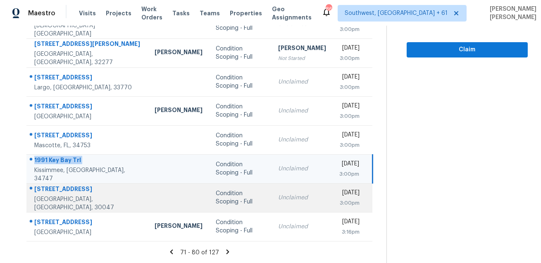
click at [83, 186] on td "4501 Forest View Ct SW Lilburn, GA, 30047" at bounding box center [87, 197] width 122 height 29
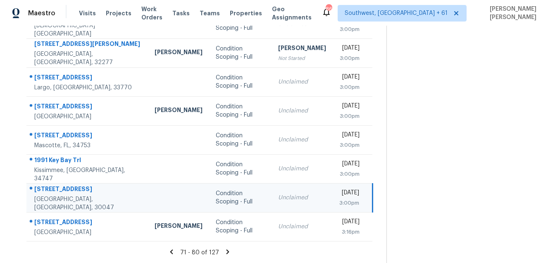
click at [83, 186] on td "4501 Forest View Ct SW Lilburn, GA, 30047" at bounding box center [87, 197] width 122 height 29
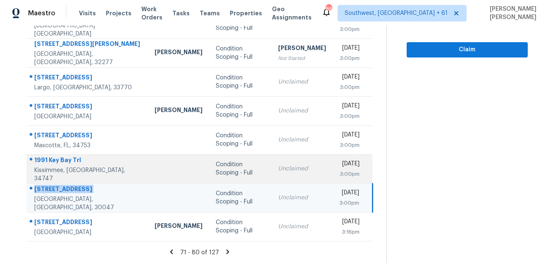
scroll to position [21, 0]
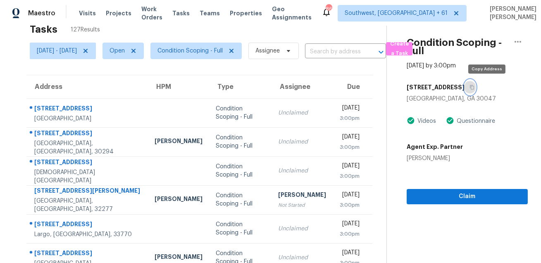
click at [476, 86] on button "button" at bounding box center [470, 87] width 11 height 15
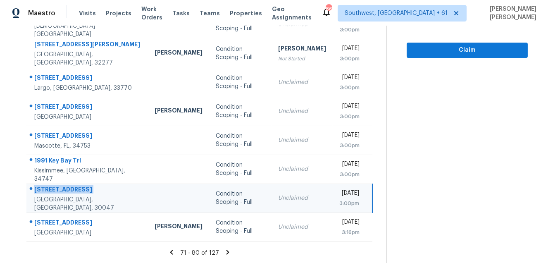
scroll to position [167, 0]
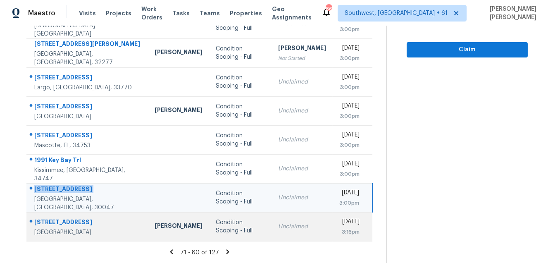
click at [72, 218] on div "5031 Mountain Spring Trl" at bounding box center [87, 223] width 107 height 10
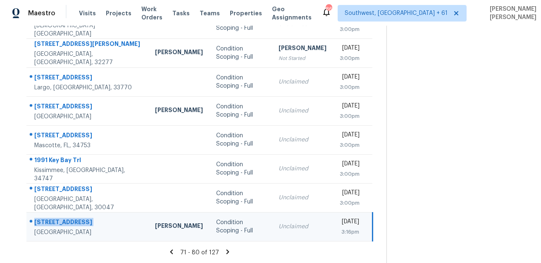
click at [72, 218] on div "5031 Mountain Spring Trl" at bounding box center [87, 223] width 107 height 10
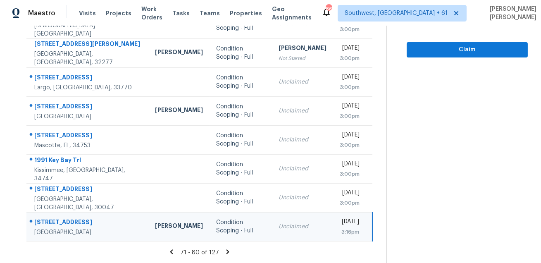
click at [229, 252] on icon at bounding box center [228, 251] width 3 height 5
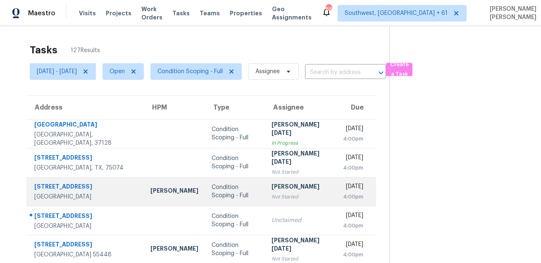
scroll to position [81, 0]
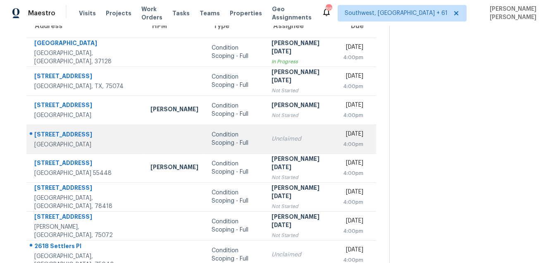
click at [52, 132] on div "7512 Whitewood Dr" at bounding box center [85, 135] width 103 height 10
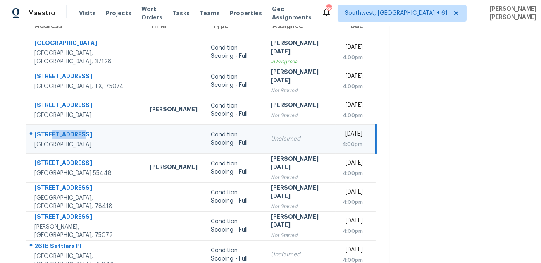
click at [52, 132] on div "7512 Whitewood Dr" at bounding box center [85, 135] width 102 height 10
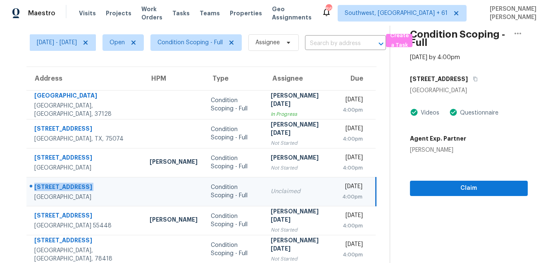
scroll to position [2, 0]
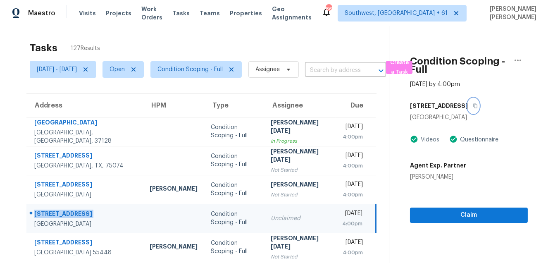
click at [475, 104] on icon "button" at bounding box center [475, 105] width 5 height 5
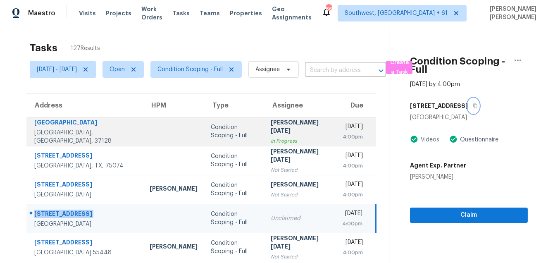
scroll to position [167, 0]
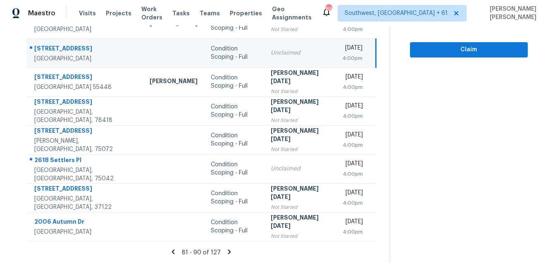
click at [230, 251] on icon at bounding box center [229, 251] width 3 height 5
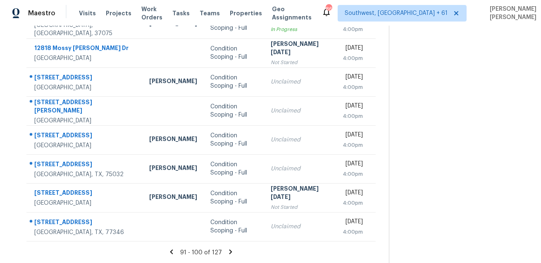
scroll to position [0, 0]
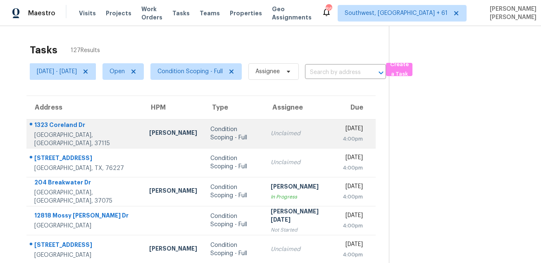
click at [74, 124] on div "1323 Coreland Dr" at bounding box center [85, 126] width 102 height 10
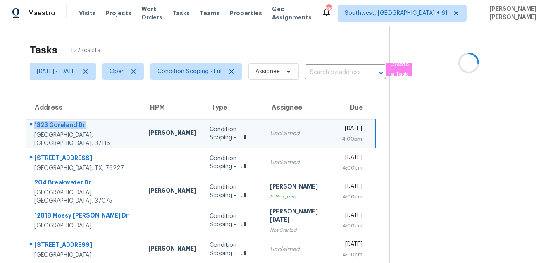
click at [74, 124] on div "1323 Coreland Dr" at bounding box center [84, 126] width 101 height 10
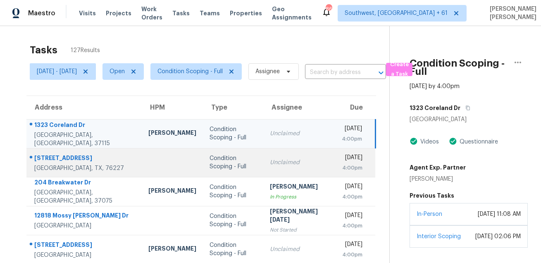
click at [59, 162] on div "7036 Windmill St" at bounding box center [84, 159] width 101 height 10
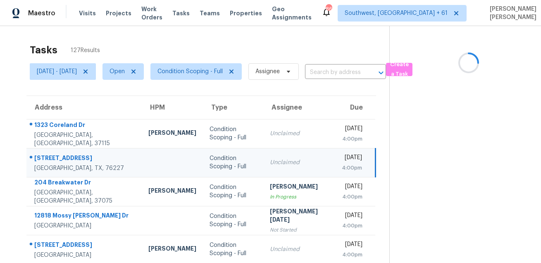
click at [59, 162] on div "7036 Windmill St" at bounding box center [84, 159] width 101 height 10
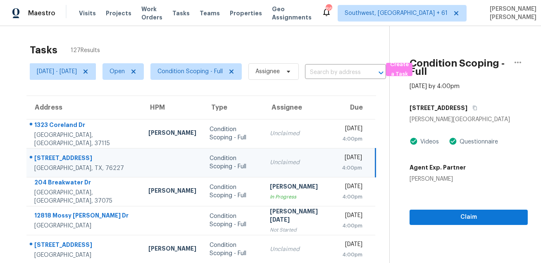
click at [24, 138] on div "Address HPM Type Assignee Due 1323 Coreland Dr Madison, TN, 37115 Eric Ovalle C…" at bounding box center [201, 251] width 376 height 313
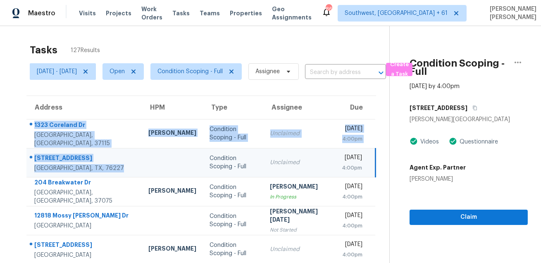
drag, startPoint x: 33, startPoint y: 122, endPoint x: 117, endPoint y: 170, distance: 96.7
click at [117, 170] on tbody "1323 Coreland Dr Madison, TN, 37115 Eric Ovalle Condition Scoping - Full Unclai…" at bounding box center [200, 263] width 349 height 289
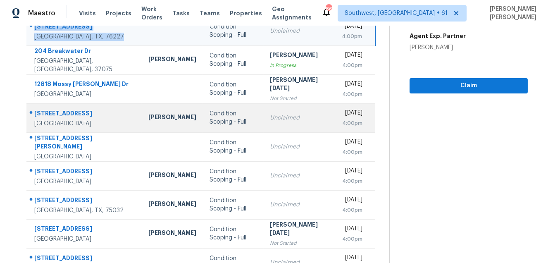
scroll to position [167, 0]
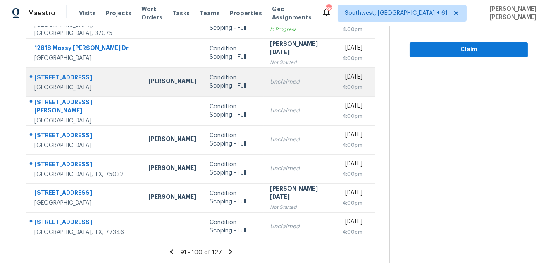
click at [41, 75] on div "8308 Orleans Ln" at bounding box center [84, 78] width 101 height 10
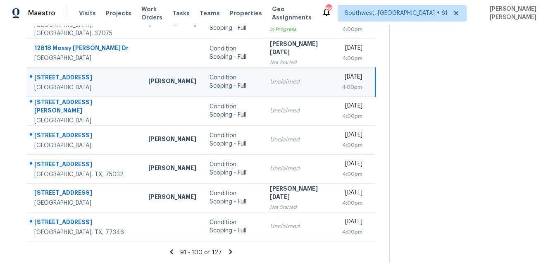
click at [41, 75] on div "8308 Orleans Ln" at bounding box center [84, 78] width 101 height 10
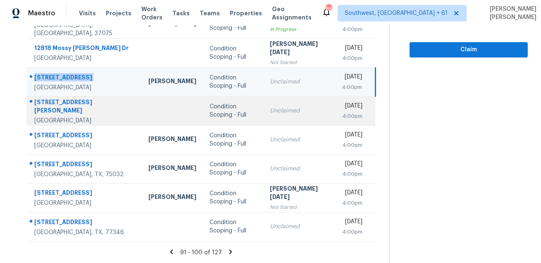
click at [69, 104] on div "9829 Crawford Farms Dr" at bounding box center [84, 107] width 101 height 19
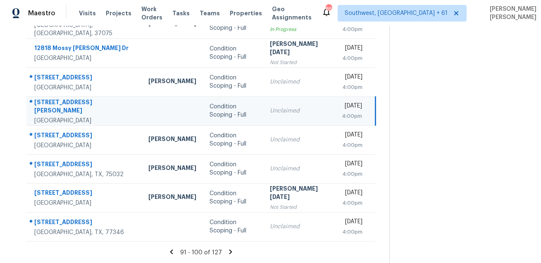
click at [69, 104] on div "9829 Crawford Farms Dr" at bounding box center [84, 107] width 101 height 19
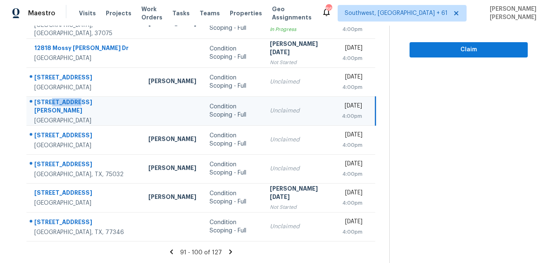
click at [69, 104] on div "9829 Crawford Farms Dr" at bounding box center [84, 107] width 101 height 19
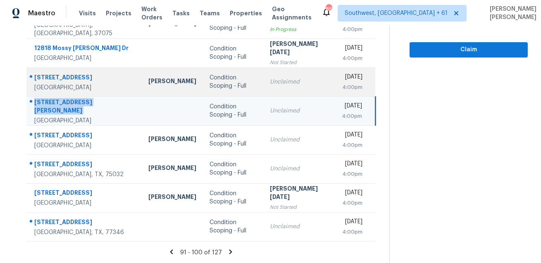
click at [270, 83] on div "Unclaimed" at bounding box center [299, 82] width 58 height 8
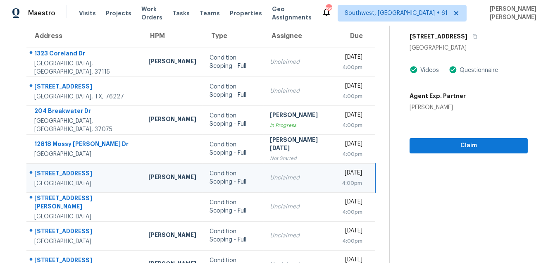
scroll to position [54, 0]
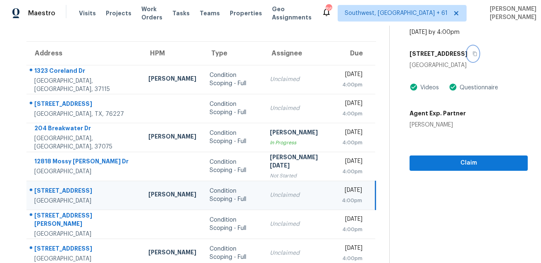
click at [470, 56] on button "button" at bounding box center [473, 53] width 11 height 15
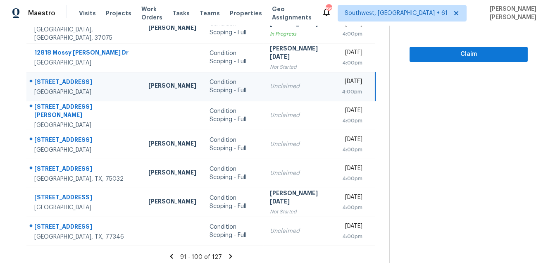
scroll to position [167, 0]
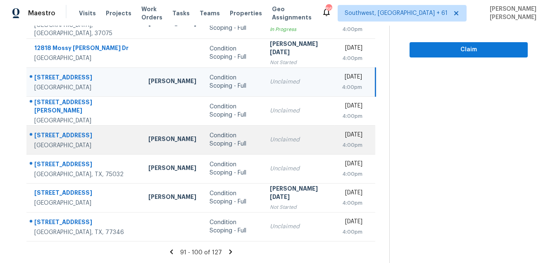
click at [40, 131] on div "5418 Bradford Dr" at bounding box center [84, 136] width 101 height 10
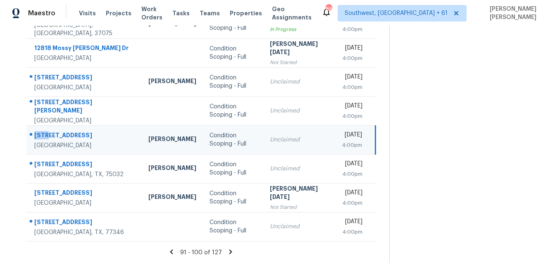
click at [40, 131] on div "5418 Bradford Dr" at bounding box center [84, 136] width 101 height 10
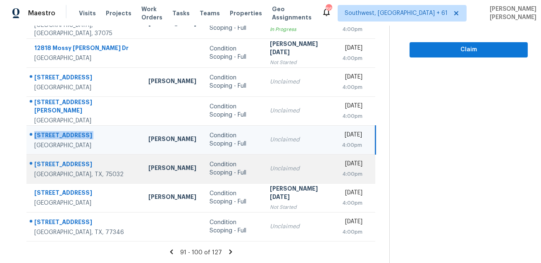
click at [65, 165] on div "5 Foxborough Ct" at bounding box center [84, 165] width 101 height 10
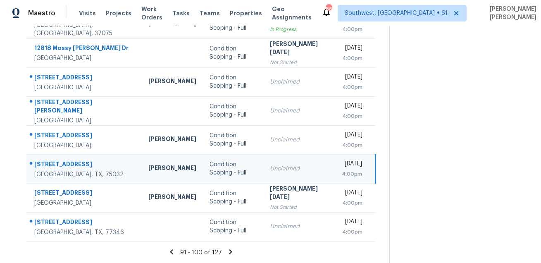
click at [65, 165] on div "5 Foxborough Ct" at bounding box center [84, 165] width 101 height 10
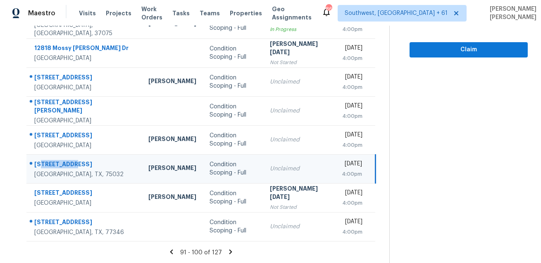
click at [65, 165] on div "5 Foxborough Ct" at bounding box center [84, 165] width 101 height 10
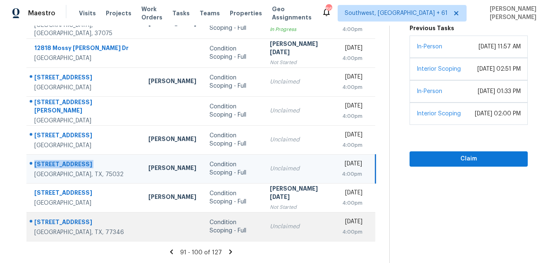
click at [81, 220] on div "5919 Upper Lake Dr" at bounding box center [84, 223] width 101 height 10
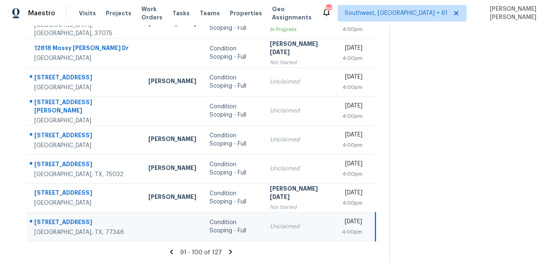
click at [81, 220] on div "5919 Upper Lake Dr" at bounding box center [84, 223] width 101 height 10
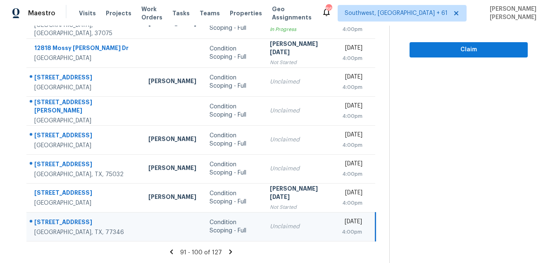
click at [233, 255] on div "91 - 100 of 127" at bounding box center [201, 252] width 376 height 9
click at [232, 253] on icon at bounding box center [230, 251] width 7 height 7
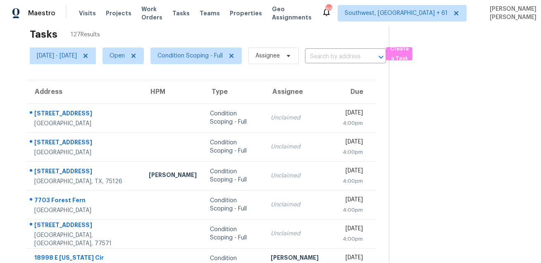
scroll to position [0, 0]
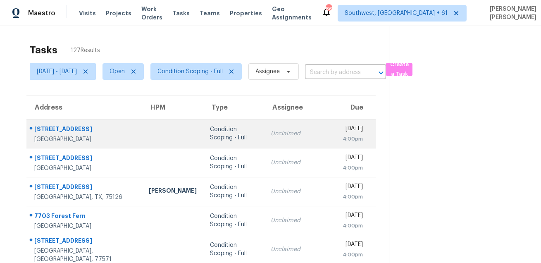
click at [67, 131] on div "2506 Highwood Dr" at bounding box center [84, 130] width 101 height 10
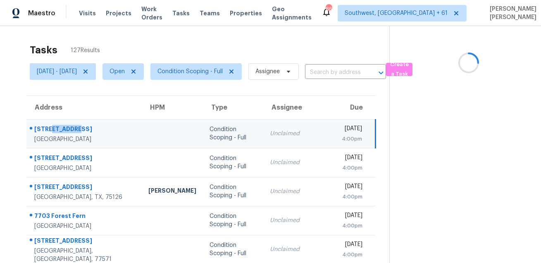
click at [67, 131] on div "2506 Highwood Dr" at bounding box center [84, 130] width 101 height 10
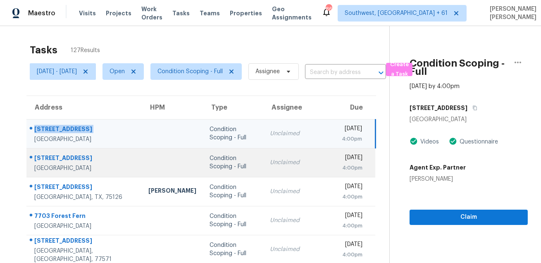
click at [50, 156] on div "5422 Blossom Cyn" at bounding box center [84, 159] width 101 height 10
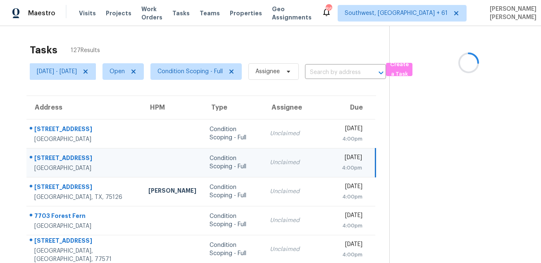
click at [50, 156] on div "5422 Blossom Cyn" at bounding box center [84, 159] width 101 height 10
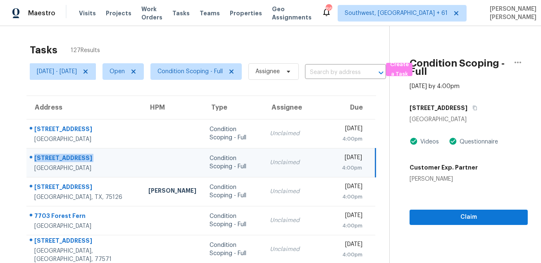
scroll to position [114, 0]
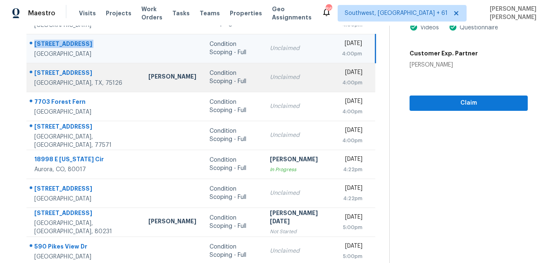
click at [64, 77] on div "2419 Doncaster Dr" at bounding box center [84, 74] width 101 height 10
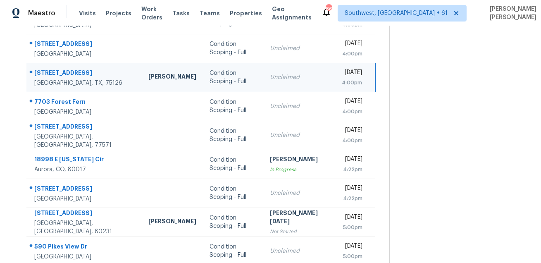
click at [64, 77] on div "2419 Doncaster Dr" at bounding box center [84, 74] width 101 height 10
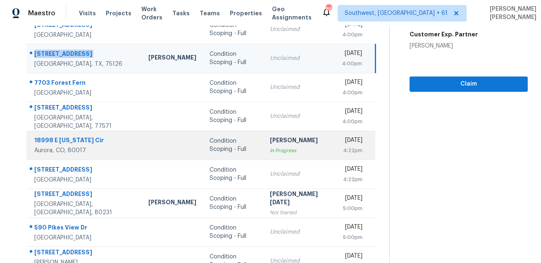
scroll to position [149, 0]
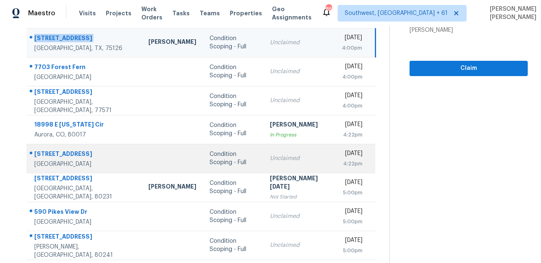
click at [57, 145] on td "4621 Pompano Cir Las Vegas, NV, 89130" at bounding box center [83, 158] width 115 height 29
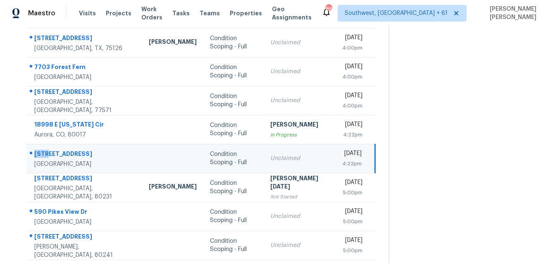
click at [57, 145] on td "4621 Pompano Cir Las Vegas, NV, 89130" at bounding box center [84, 158] width 116 height 29
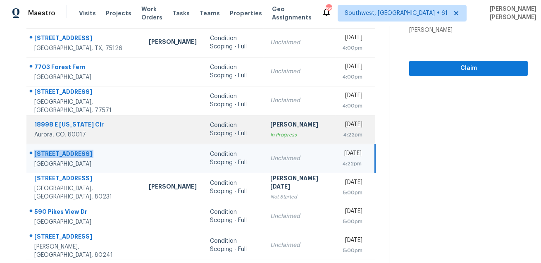
scroll to position [167, 0]
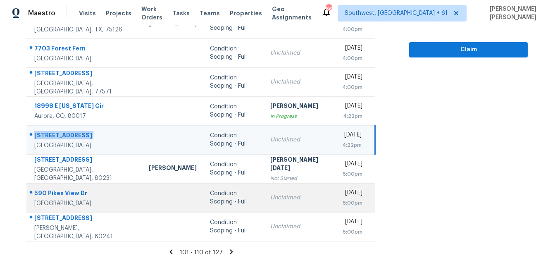
click at [57, 194] on div "590 Pikes View Dr" at bounding box center [84, 194] width 101 height 10
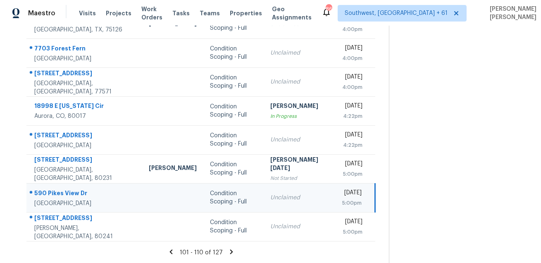
click at [57, 194] on div "590 Pikes View Dr" at bounding box center [84, 194] width 101 height 10
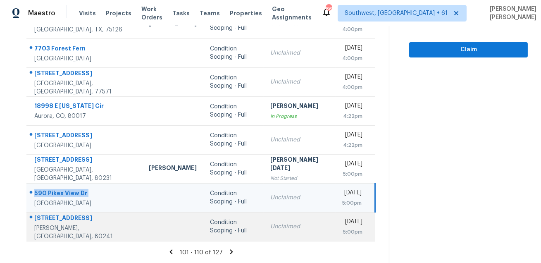
click at [60, 220] on div "12512 Fairfax St" at bounding box center [84, 219] width 101 height 10
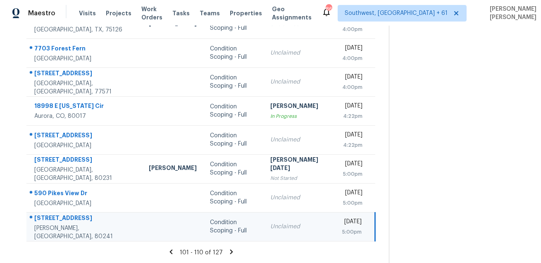
click at [60, 220] on div "12512 Fairfax St" at bounding box center [84, 219] width 101 height 10
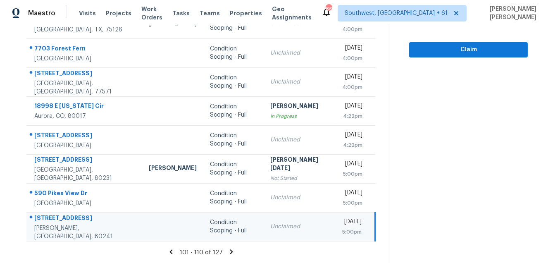
click at [234, 253] on icon at bounding box center [231, 251] width 7 height 7
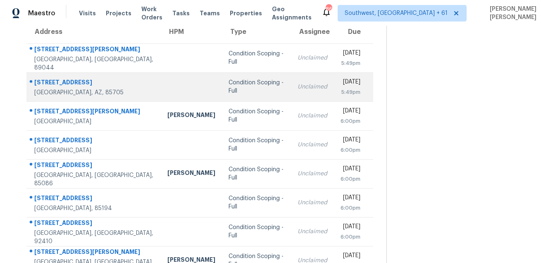
scroll to position [60, 0]
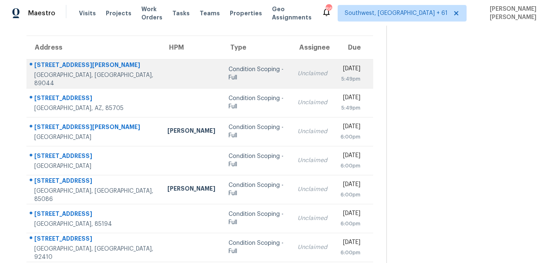
click at [33, 67] on div at bounding box center [90, 65] width 127 height 11
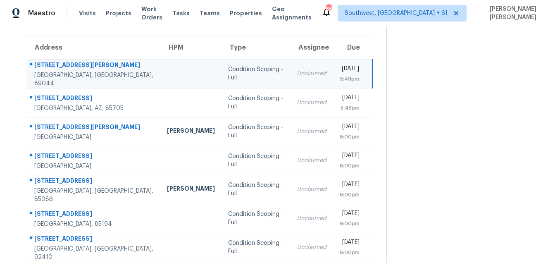
click at [33, 67] on div at bounding box center [90, 65] width 127 height 11
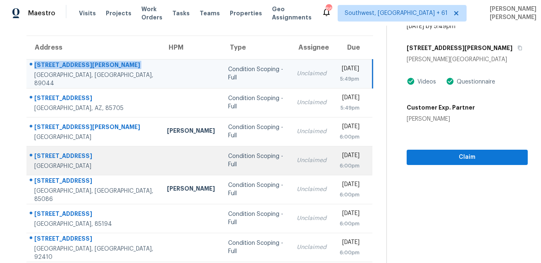
scroll to position [76, 0]
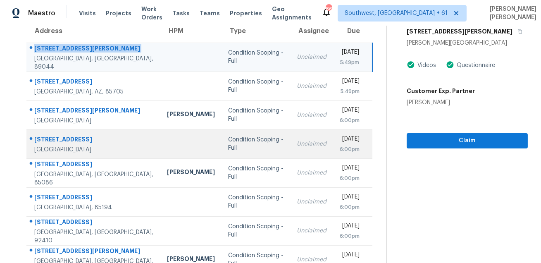
click at [61, 137] on div "10417 E Edgewood Ave" at bounding box center [93, 140] width 119 height 10
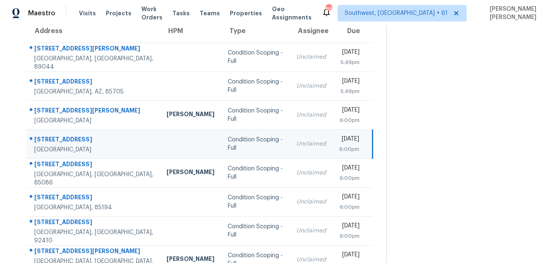
click at [61, 137] on div "10417 E Edgewood Ave" at bounding box center [93, 140] width 119 height 10
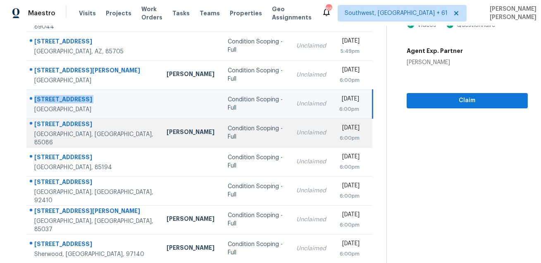
scroll to position [132, 0]
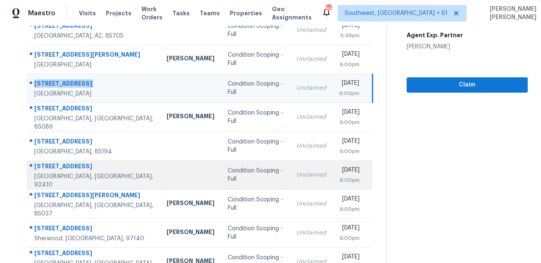
click at [86, 168] on div "595 N Meridian Ave" at bounding box center [93, 167] width 119 height 10
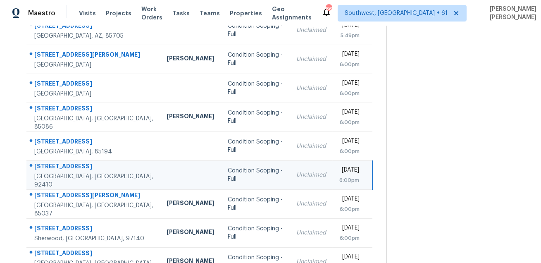
click at [86, 168] on div "595 N Meridian Ave" at bounding box center [93, 167] width 119 height 10
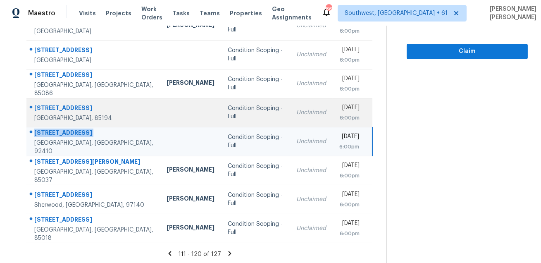
scroll to position [167, 0]
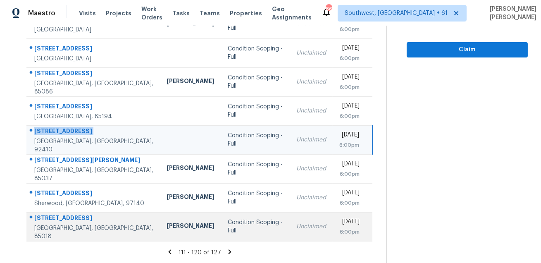
click at [48, 224] on div "3313 N 43rd Pl" at bounding box center [93, 219] width 119 height 10
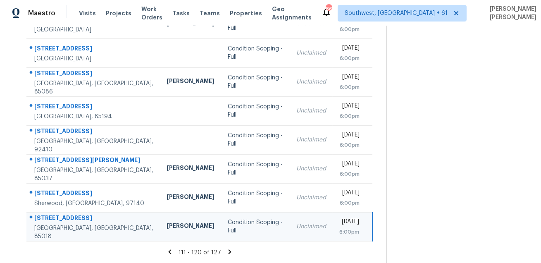
click at [48, 224] on div "3313 N 43rd Pl" at bounding box center [93, 219] width 119 height 10
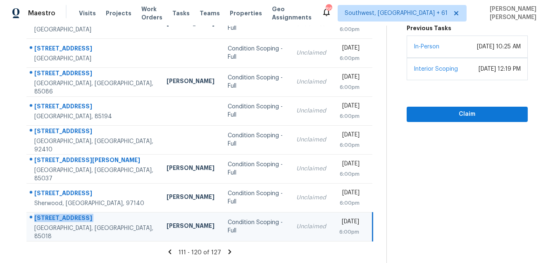
click at [232, 251] on icon at bounding box center [230, 251] width 3 height 5
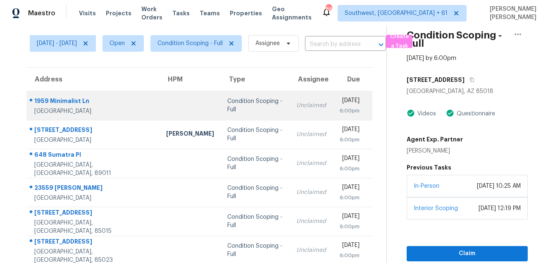
scroll to position [23, 0]
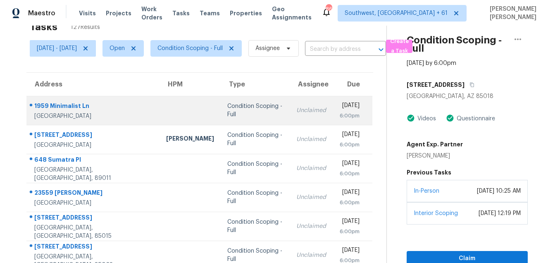
click at [49, 99] on td "1959 Minimalist Ln Chula Vista, CA, 91915" at bounding box center [92, 110] width 133 height 29
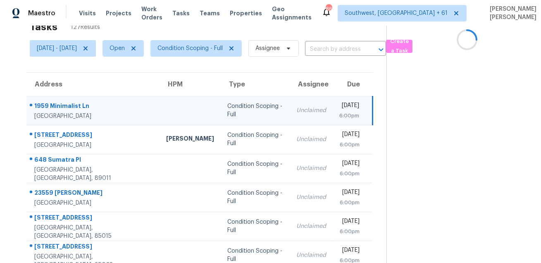
click at [49, 99] on td "1959 Minimalist Ln Chula Vista, CA, 91915" at bounding box center [92, 110] width 133 height 29
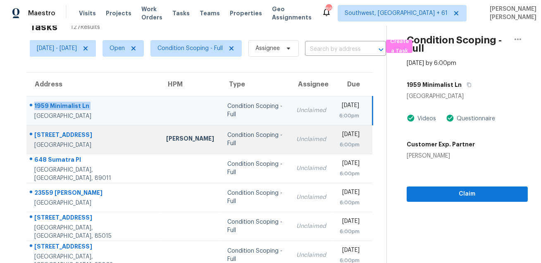
scroll to position [48, 0]
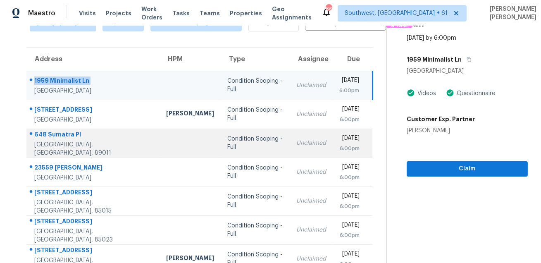
click at [57, 133] on div at bounding box center [90, 134] width 126 height 11
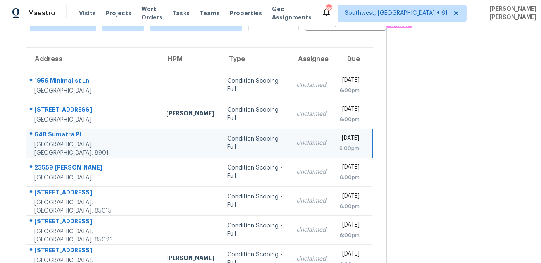
click at [57, 133] on div at bounding box center [90, 134] width 126 height 11
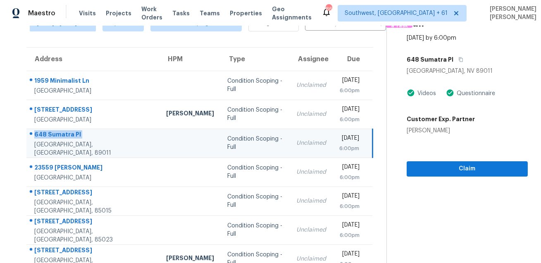
scroll to position [81, 0]
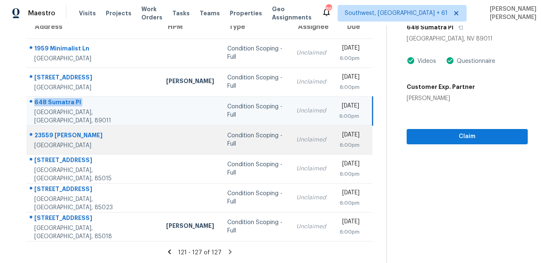
click at [54, 140] on div "23559 Mariano St" at bounding box center [93, 136] width 119 height 10
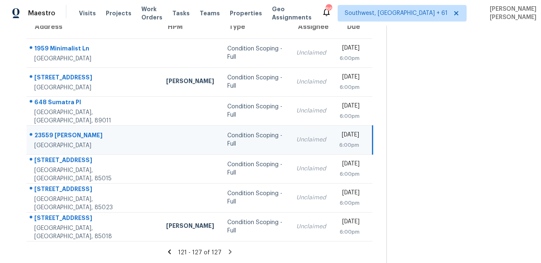
click at [54, 140] on div "23559 Mariano St" at bounding box center [93, 136] width 119 height 10
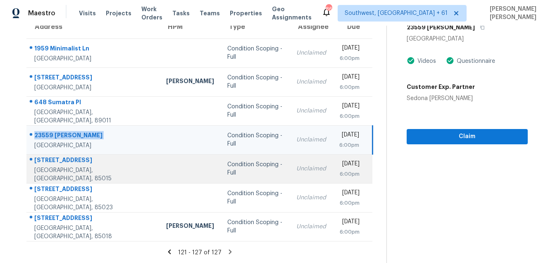
click at [50, 157] on td "5101 N 22nd Ave Phoenix, AZ, 85015" at bounding box center [92, 168] width 133 height 29
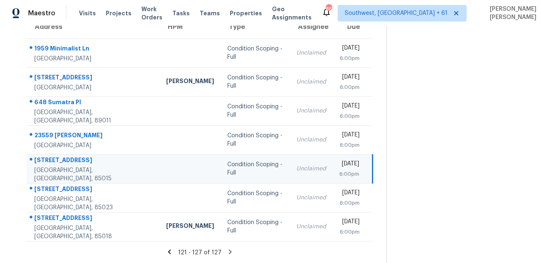
click at [50, 157] on td "5101 N 22nd Ave Phoenix, AZ, 85015" at bounding box center [92, 168] width 133 height 29
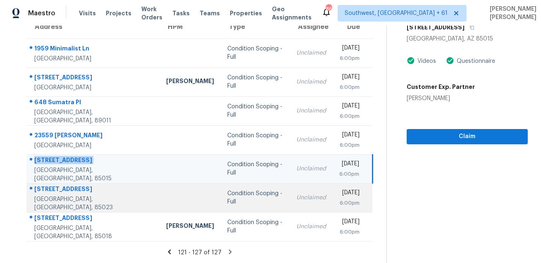
click at [55, 192] on div "1123 W Marconi Ave" at bounding box center [93, 190] width 119 height 10
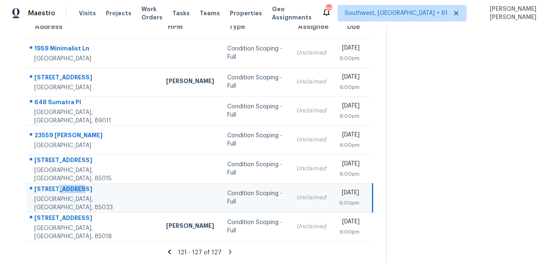
click at [55, 192] on div "1123 W Marconi Ave" at bounding box center [93, 190] width 119 height 10
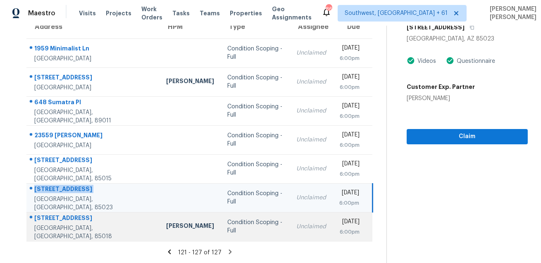
click at [53, 218] on div "3313 N 43rd Pl" at bounding box center [93, 219] width 119 height 10
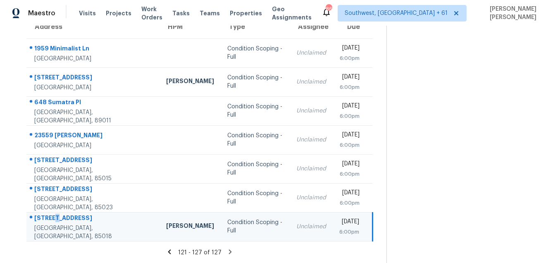
click at [53, 218] on div "3313 N 43rd Pl" at bounding box center [93, 219] width 119 height 10
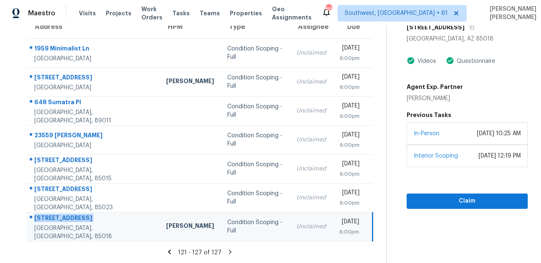
click at [231, 254] on icon at bounding box center [230, 251] width 3 height 5
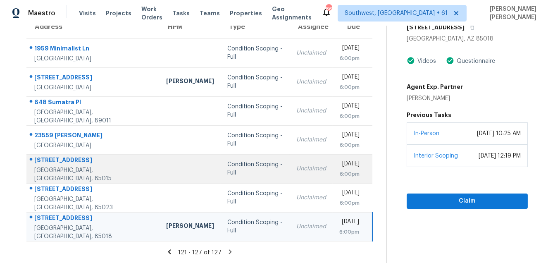
scroll to position [0, 0]
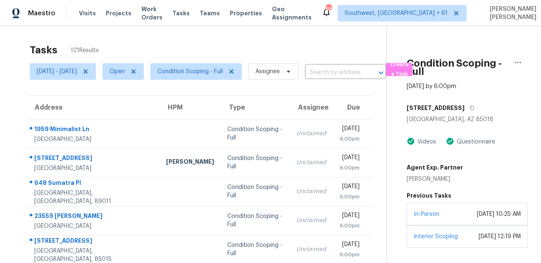
click at [233, 88] on section "Tasks 121 Results Mon, Aug 25 - Mon, Aug 25 Open Condition Scoping - Full Assig…" at bounding box center [199, 191] width 373 height 305
click at [232, 81] on span "Condition Scoping - Full" at bounding box center [193, 71] width 98 height 21
click at [219, 70] on span "Condition Scoping - Full" at bounding box center [190, 71] width 65 height 8
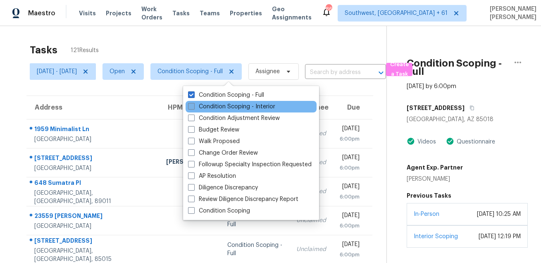
click at [216, 108] on label "Condition Scoping - Interior" at bounding box center [231, 107] width 87 height 8
click at [193, 108] on input "Condition Scoping - Interior" at bounding box center [190, 105] width 5 height 5
checkbox input "true"
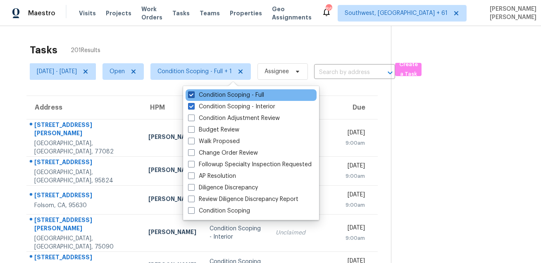
click at [207, 94] on label "Condition Scoping - Full" at bounding box center [226, 95] width 76 height 8
click at [193, 94] on input "Condition Scoping - Full" at bounding box center [190, 93] width 5 height 5
checkbox input "false"
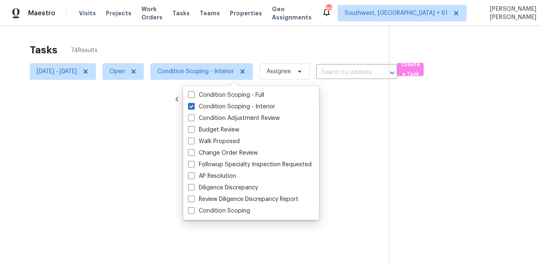
click at [217, 43] on div "Tasks 74 Results" at bounding box center [209, 49] width 359 height 21
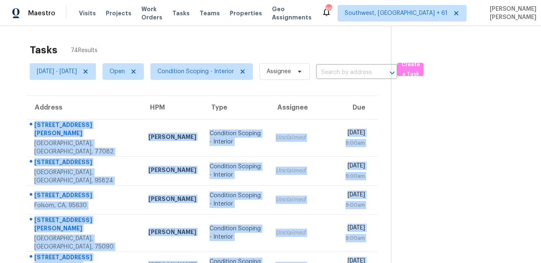
scroll to position [167, 0]
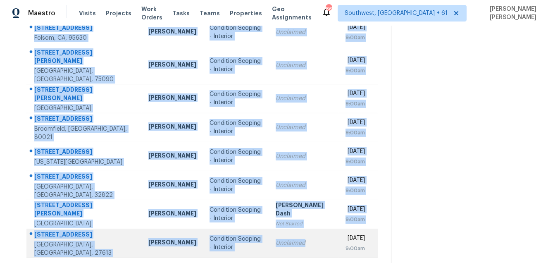
drag, startPoint x: 31, startPoint y: 123, endPoint x: 289, endPoint y: 241, distance: 283.0
click at [289, 241] on tbody "14906 Tuttle Point Dr Houston, TX, 77082 Maria Zakharnitskaia Condition Scoping…" at bounding box center [201, 105] width 351 height 306
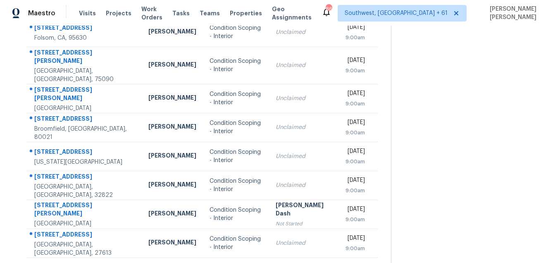
click at [227, 263] on icon at bounding box center [226, 268] width 3 height 5
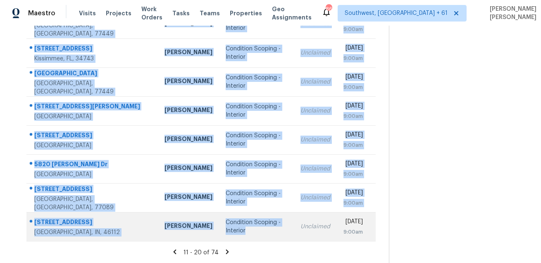
drag, startPoint x: 33, startPoint y: 66, endPoint x: 268, endPoint y: 237, distance: 291.0
click at [268, 237] on tbody "1265 Blarney St Minneola, FL, 34715 Caleb Hurst Condition Scoping - Interior Un…" at bounding box center [200, 96] width 349 height 289
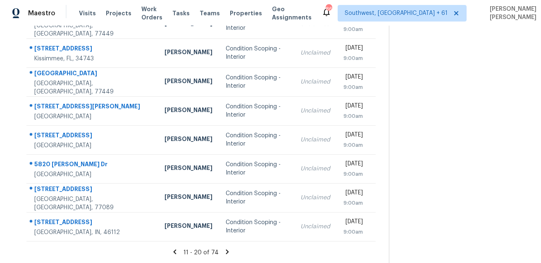
click at [231, 251] on icon at bounding box center [227, 251] width 7 height 7
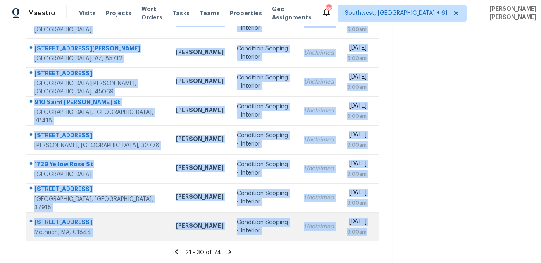
drag, startPoint x: 33, startPoint y: 123, endPoint x: 316, endPoint y: 240, distance: 306.8
click at [316, 240] on tbody "101 Clearday Dr Apt 115 Austin, TX, 78745 Sheila Cooksey Condition Scoping - In…" at bounding box center [202, 96] width 353 height 289
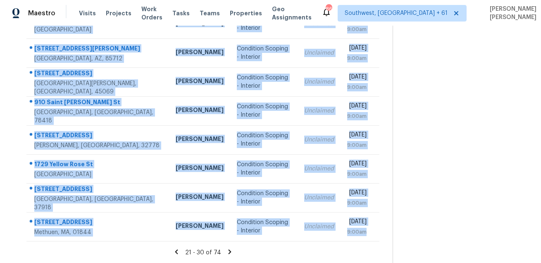
click at [230, 252] on icon at bounding box center [229, 251] width 3 height 5
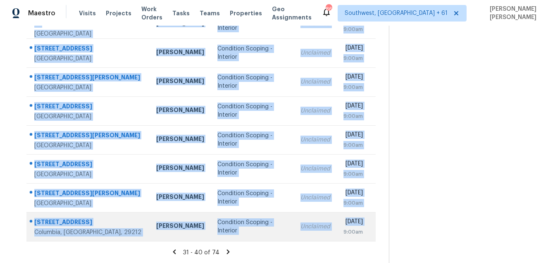
drag, startPoint x: 31, startPoint y: 123, endPoint x: 311, endPoint y: 232, distance: 300.6
click at [311, 232] on tbody "5966 Glen Haven Blvd Plainfield, IN, 46168 Dodd Drayer Condition Scoping - Inte…" at bounding box center [200, 96] width 349 height 289
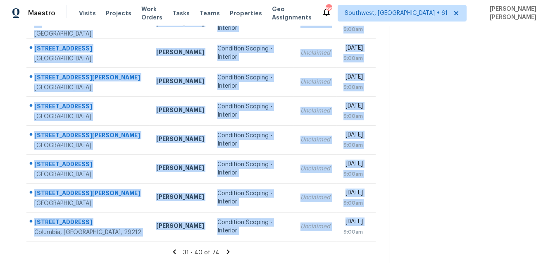
click at [229, 252] on icon at bounding box center [228, 251] width 3 height 5
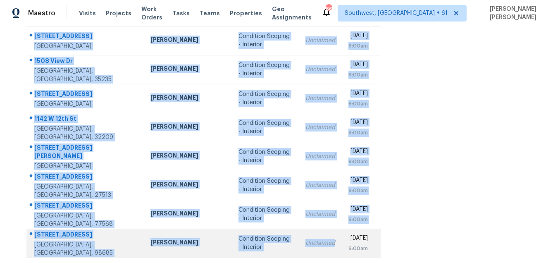
drag, startPoint x: 30, startPoint y: 120, endPoint x: 289, endPoint y: 233, distance: 282.3
click at [289, 234] on tbody "7134 Georges Way Morrow, GA, 30260 Marcos Ricardo Resendiz Condition Scoping - …" at bounding box center [203, 105] width 354 height 306
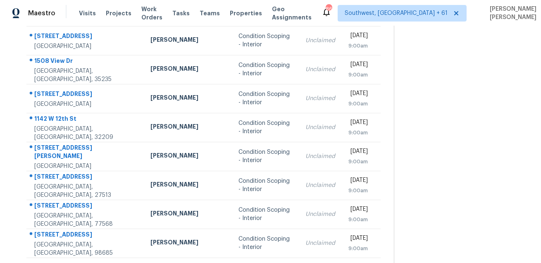
click at [229, 263] on icon at bounding box center [230, 268] width 3 height 5
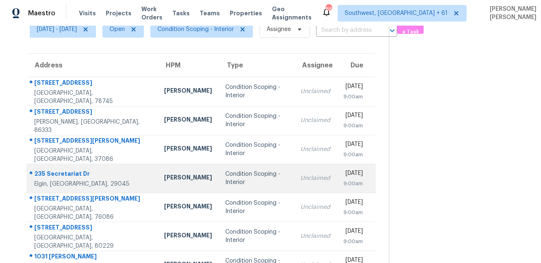
scroll to position [0, 0]
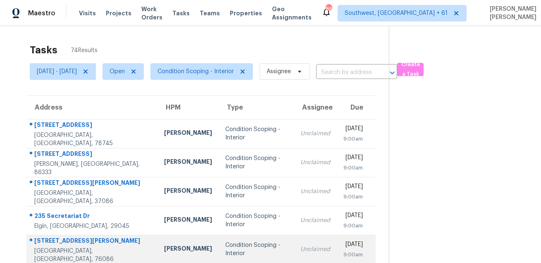
drag, startPoint x: 33, startPoint y: 127, endPoint x: 228, endPoint y: 240, distance: 226.2
click at [231, 241] on tbody "6108 Blarwood Dr Austin, TX, 78745 Sheila Cooksey Condition Scoping - Interior …" at bounding box center [200, 263] width 349 height 289
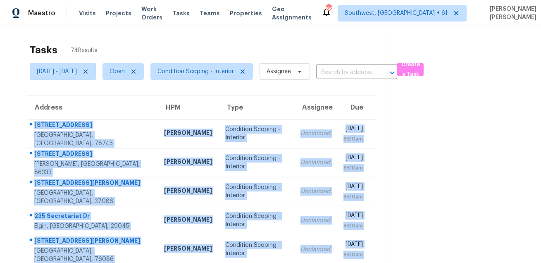
scroll to position [167, 0]
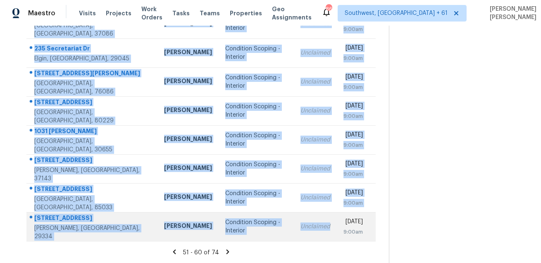
drag, startPoint x: 31, startPoint y: 125, endPoint x: 306, endPoint y: 235, distance: 295.6
click at [306, 235] on tbody "6108 Blarwood Dr Austin, TX, 78745 Sheila Cooksey Condition Scoping - Interior …" at bounding box center [200, 96] width 349 height 289
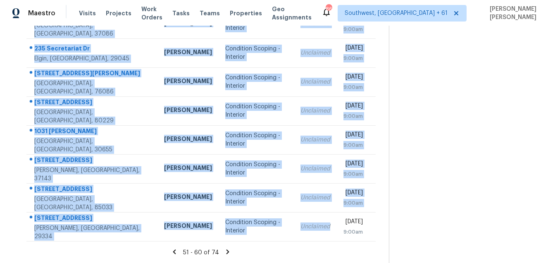
click at [229, 251] on icon at bounding box center [228, 251] width 3 height 5
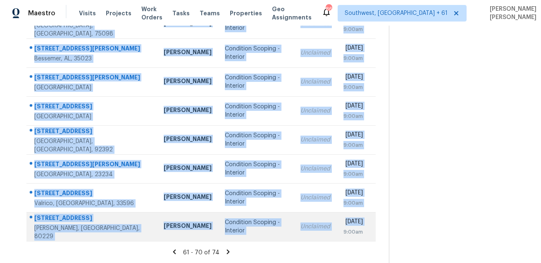
drag, startPoint x: 34, startPoint y: 119, endPoint x: 339, endPoint y: 234, distance: 326.2
click at [339, 234] on tbody "12000 Kincardine Way # 12000 Austin, TX, 78754 Martin Chagolla Condition Scopin…" at bounding box center [200, 96] width 349 height 289
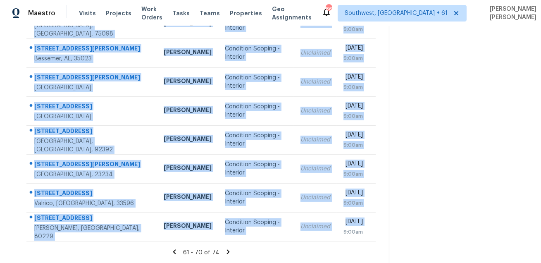
click at [229, 253] on icon at bounding box center [228, 251] width 3 height 5
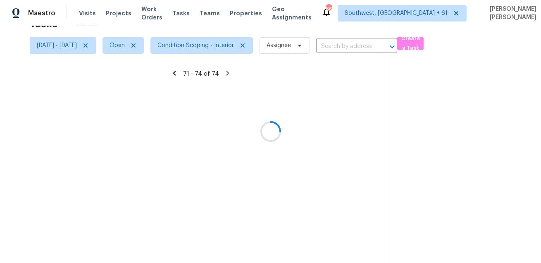
scroll to position [26, 0]
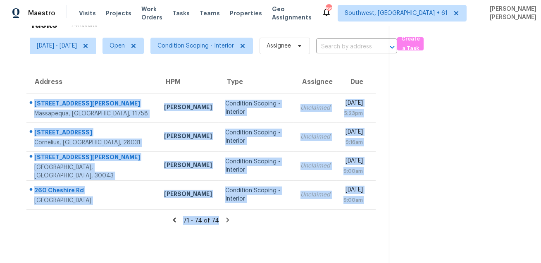
drag, startPoint x: 29, startPoint y: 98, endPoint x: 287, endPoint y: 236, distance: 292.8
click at [287, 237] on section "Tasks 74 Results Mon, Aug 25 - Mon, Aug 25 Open Condition Scoping - Interior As…" at bounding box center [201, 139] width 376 height 250
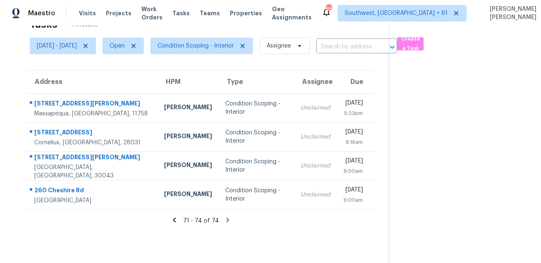
drag, startPoint x: 287, startPoint y: 236, endPoint x: 293, endPoint y: 223, distance: 14.1
click at [293, 223] on section "Tasks 74 Results Mon, Aug 25 - Mon, Aug 25 Open Condition Scoping - Interior As…" at bounding box center [201, 139] width 376 height 250
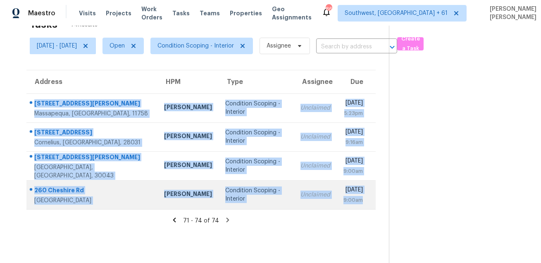
drag, startPoint x: 30, startPoint y: 95, endPoint x: 313, endPoint y: 204, distance: 303.0
click at [313, 204] on tbody "4657 Merrick Rd Massapequa, NY, 11758 Peter Boucher Condition Scoping - Interio…" at bounding box center [200, 151] width 349 height 116
